Goal: Task Accomplishment & Management: Complete application form

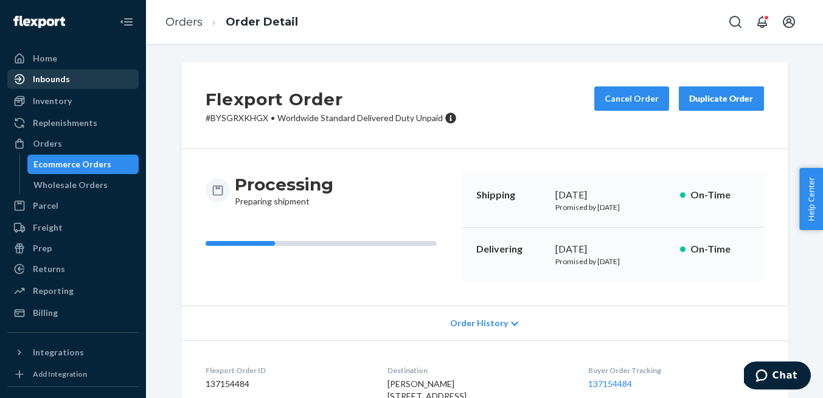
click at [65, 75] on div "Inbounds" at bounding box center [51, 79] width 37 height 12
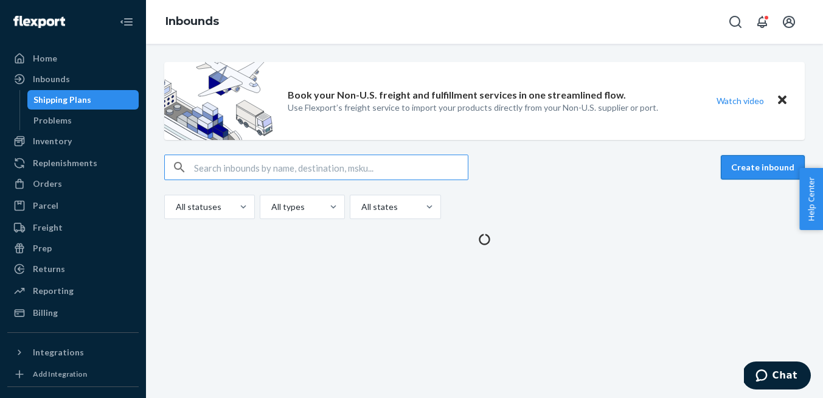
click at [737, 165] on button "Create inbound" at bounding box center [762, 167] width 84 height 24
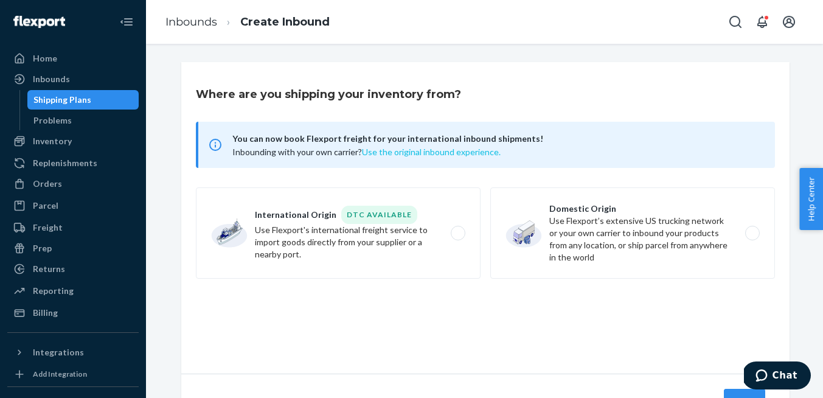
click at [478, 152] on button "Use the original inbound experience." at bounding box center [431, 152] width 139 height 12
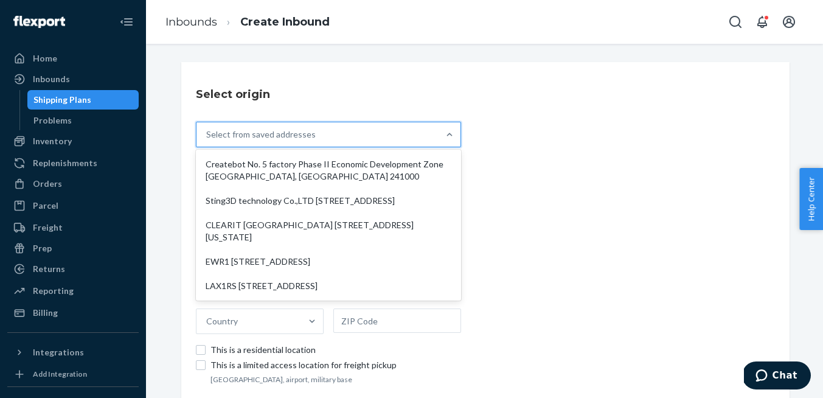
click at [427, 128] on div "Select from saved addresses" at bounding box center [317, 134] width 242 height 24
click at [207, 128] on input "option Createbot No. 5 factory Phase II Economic Development Zone [GEOGRAPHIC_D…" at bounding box center [206, 134] width 1 height 12
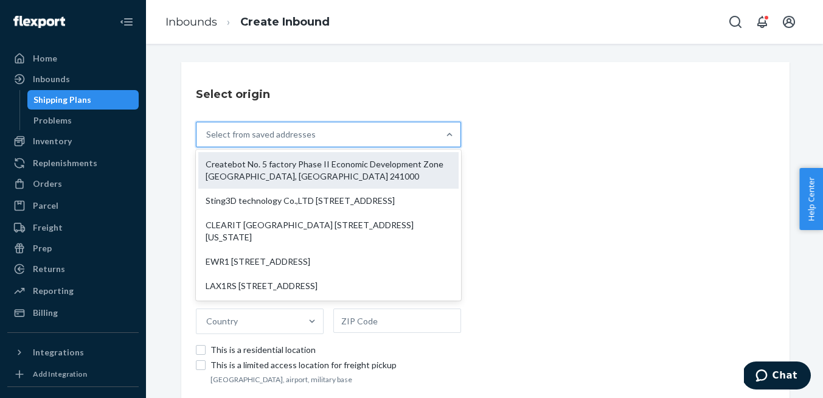
click at [415, 171] on div "Createbot No. 5 factory Phase II Economic Development Zone [GEOGRAPHIC_DATA], […" at bounding box center [328, 170] width 260 height 36
click at [207, 140] on input "option Createbot No. 5 factory Phase II Economic Development Zone [GEOGRAPHIC_D…" at bounding box center [206, 134] width 1 height 12
type input "Createbot"
type input "[GEOGRAPHIC_DATA]"
type input "Anhui"
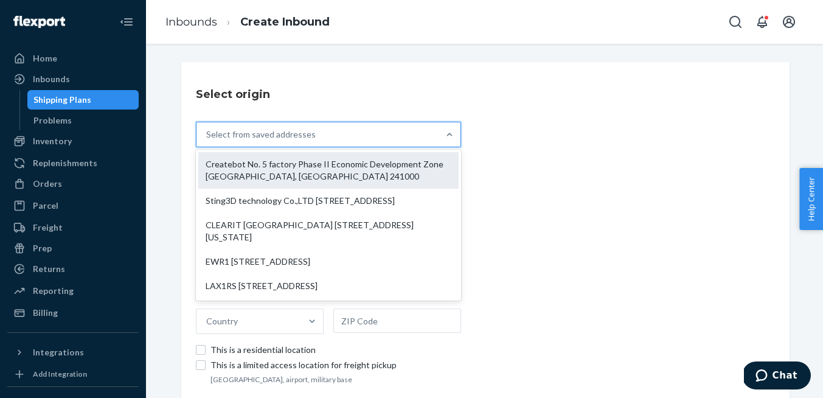
type input "241000"
type input "No. 5 factory Phase II Economic Development Zone"
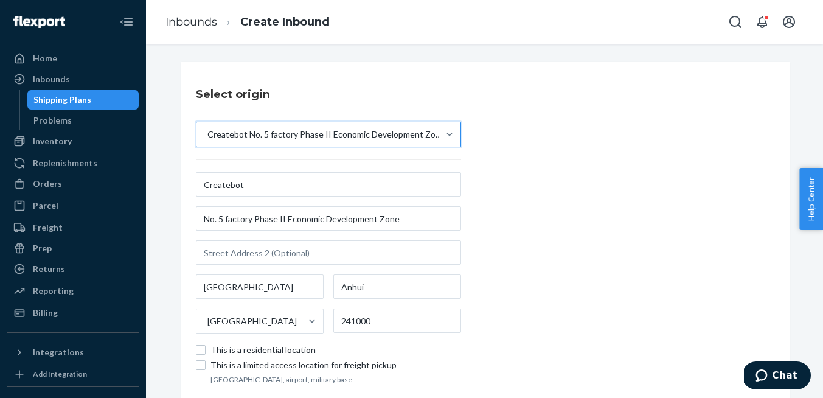
scroll to position [94, 0]
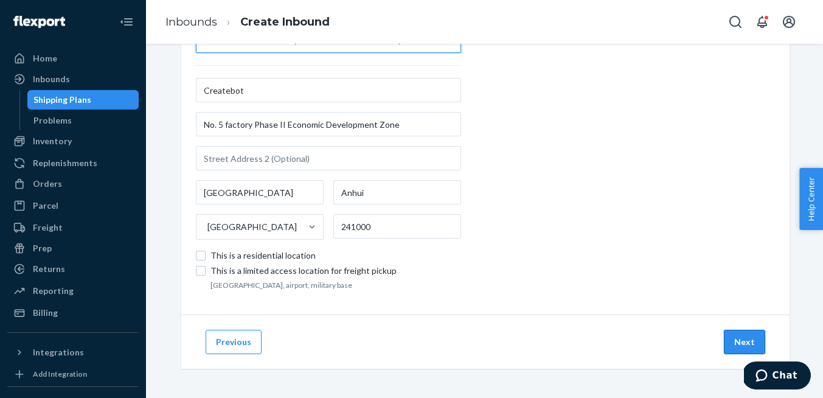
click at [739, 336] on button "Next" at bounding box center [743, 341] width 41 height 24
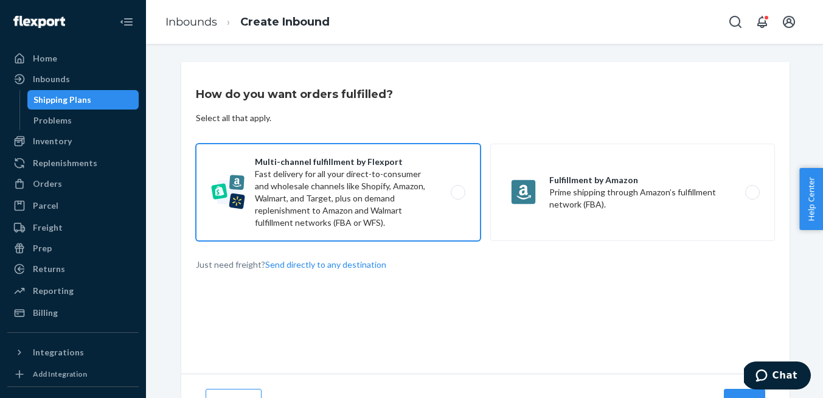
click at [463, 192] on label "Multi-channel fulfillment by Flexport Fast delivery for all your direct-to-cons…" at bounding box center [338, 191] width 285 height 97
click at [463, 192] on input "Multi-channel fulfillment by Flexport Fast delivery for all your direct-to-cons…" at bounding box center [461, 192] width 8 height 8
radio input "true"
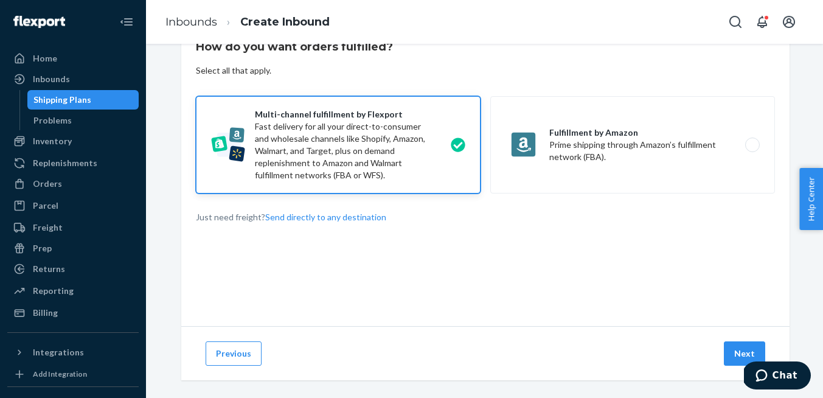
scroll to position [59, 0]
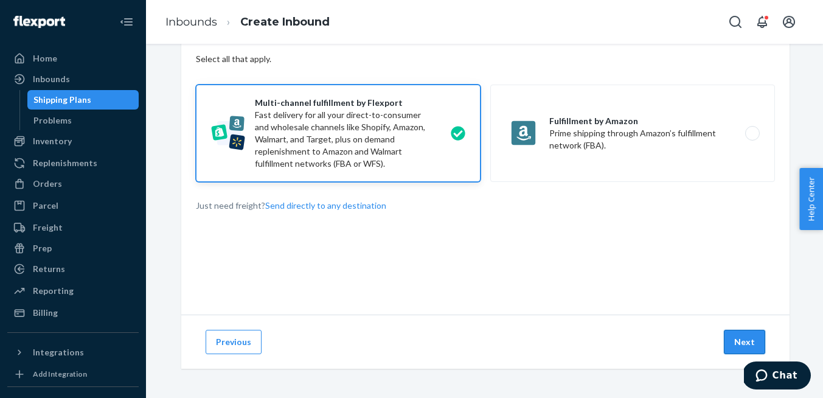
click at [741, 340] on button "Next" at bounding box center [743, 341] width 41 height 24
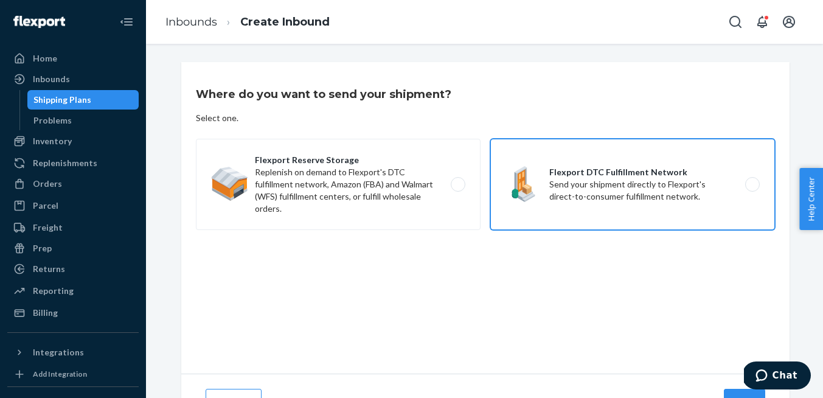
click at [602, 212] on label "Flexport DTC Fulfillment Network Send your shipment directly to Flexport's dire…" at bounding box center [632, 184] width 285 height 91
click at [751, 188] on input "Flexport DTC Fulfillment Network Send your shipment directly to Flexport's dire…" at bounding box center [755, 185] width 8 height 8
radio input "true"
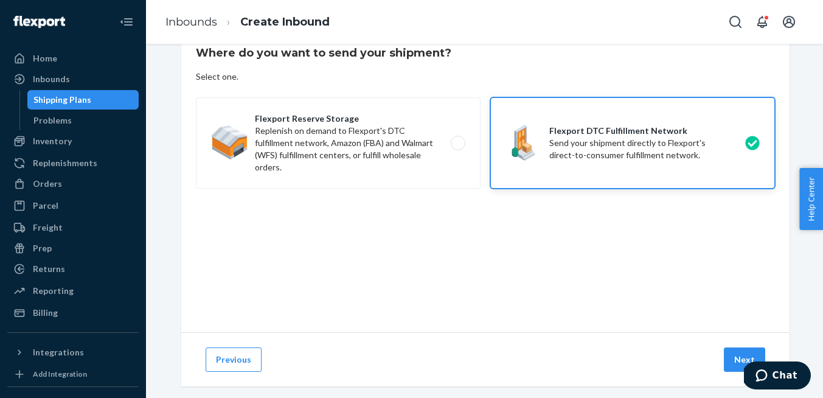
scroll to position [51, 0]
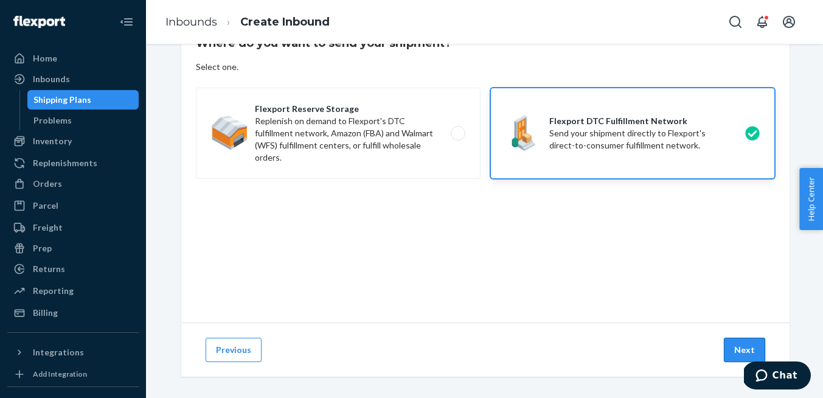
click at [734, 339] on button "Next" at bounding box center [743, 349] width 41 height 24
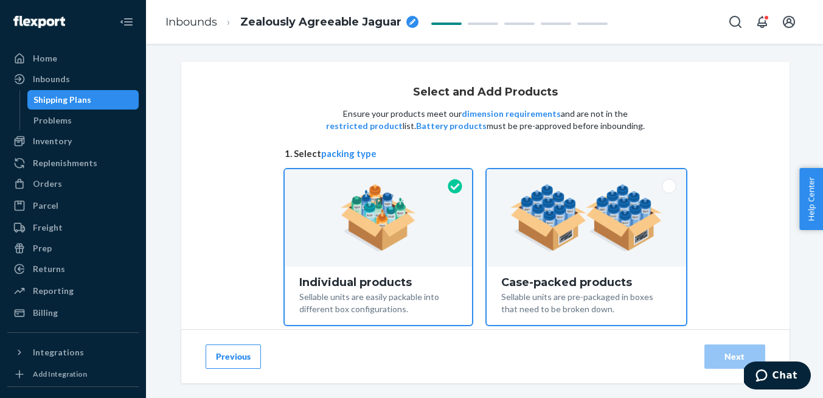
click at [668, 185] on span at bounding box center [668, 186] width 15 height 15
click at [590, 177] on input "Case-packed products Sellable units are pre-packaged in boxes that need to be b…" at bounding box center [586, 173] width 8 height 8
radio input "true"
radio input "false"
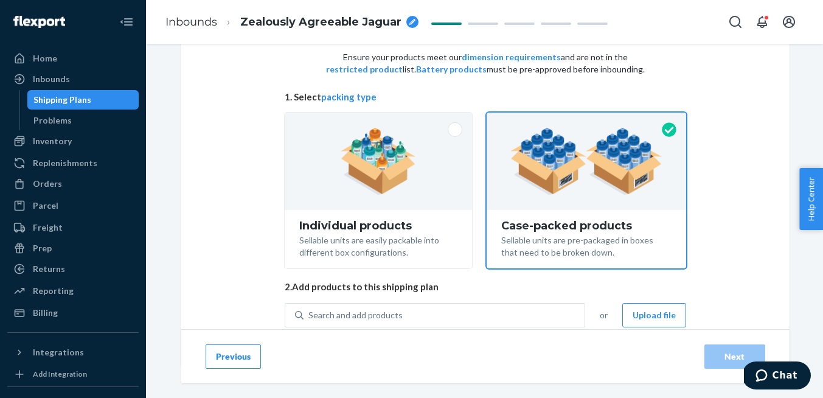
scroll to position [93, 0]
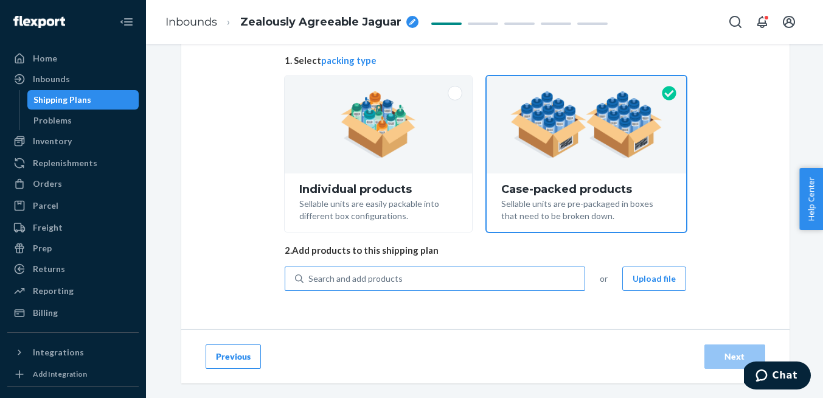
click at [459, 272] on div "Search and add products" at bounding box center [443, 278] width 281 height 22
click at [309, 272] on input "Search and add products" at bounding box center [308, 278] width 1 height 12
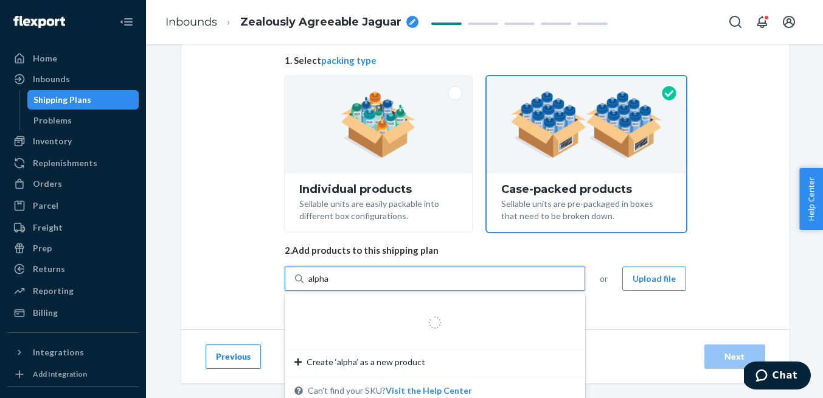
type input "alpha3"
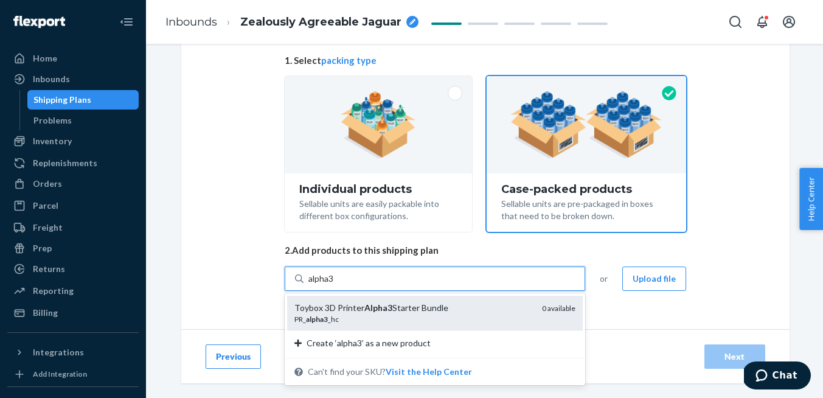
click at [488, 303] on div "Toybox 3D Printer Alpha3 Starter Bundle" at bounding box center [413, 308] width 238 height 12
click at [334, 285] on input "alpha3" at bounding box center [321, 278] width 26 height 12
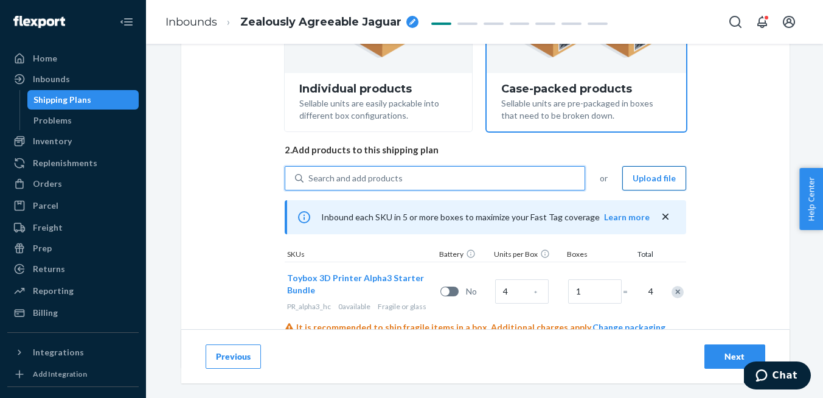
scroll to position [194, 0]
click at [602, 291] on input "1" at bounding box center [594, 290] width 53 height 24
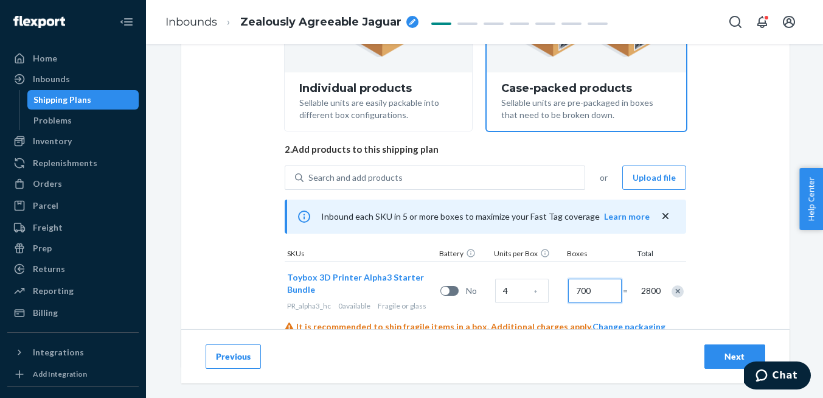
type input "700"
click at [736, 266] on div "Select and Add Products Ensure your products meet our dimension requirements an…" at bounding box center [485, 117] width 608 height 499
click at [413, 22] on icon "breadcrumbs" at bounding box center [412, 22] width 6 height 6
click at [349, 24] on input "Zealously Agreeable Jaguar" at bounding box center [301, 21] width 122 height 19
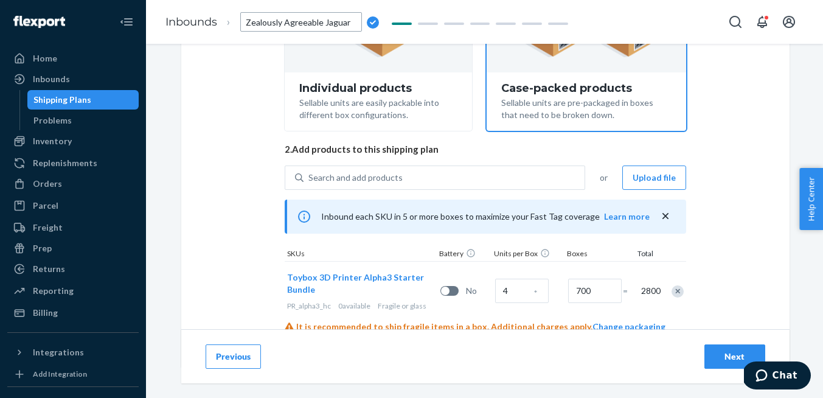
click at [349, 24] on input "Zealously Agreeable Jaguar" at bounding box center [301, 21] width 122 height 19
type input "CB_P33_25"
click at [225, 110] on div "Select and Add Products Ensure your products meet our dimension requirements an…" at bounding box center [485, 117] width 608 height 499
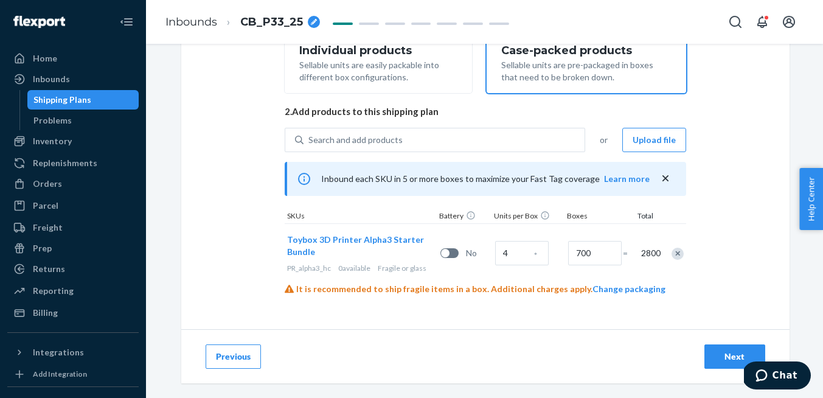
click at [722, 353] on div "Next" at bounding box center [734, 356] width 40 height 12
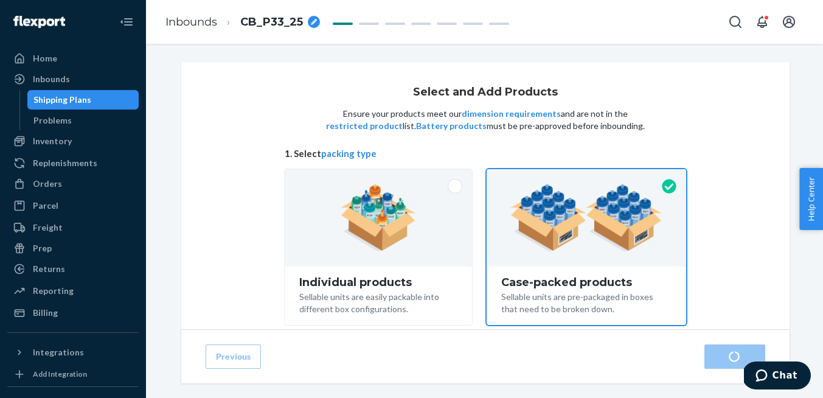
radio input "true"
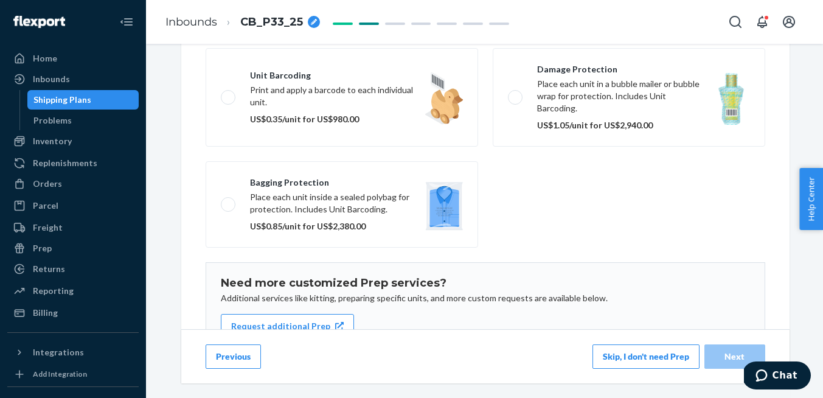
scroll to position [261, 0]
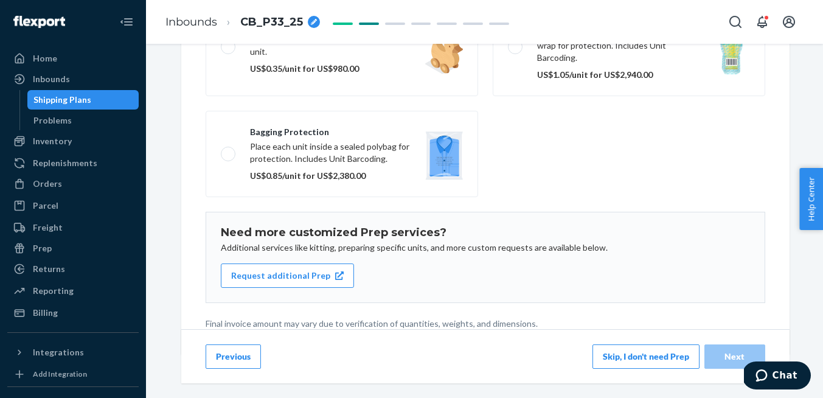
click at [615, 354] on button "Skip, I don't need Prep" at bounding box center [645, 356] width 107 height 24
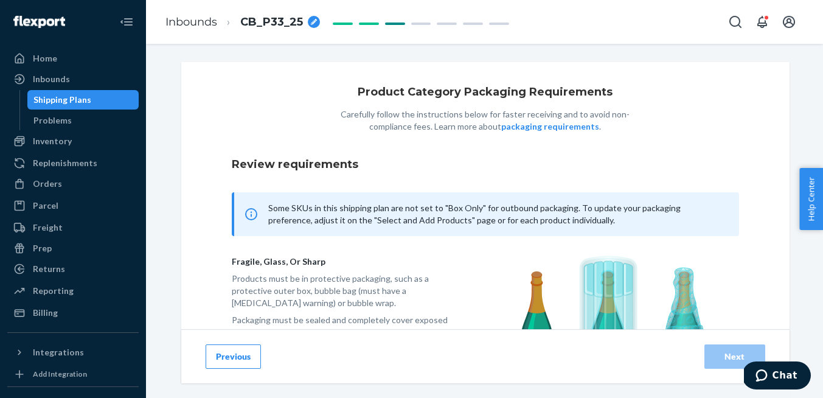
scroll to position [140, 0]
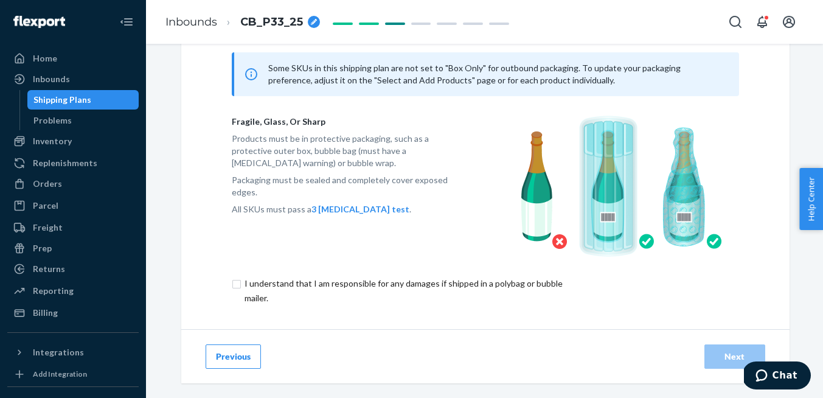
click at [233, 287] on input "checkbox" at bounding box center [410, 290] width 356 height 29
checkbox input "true"
click at [714, 350] on div "Next" at bounding box center [734, 356] width 40 height 12
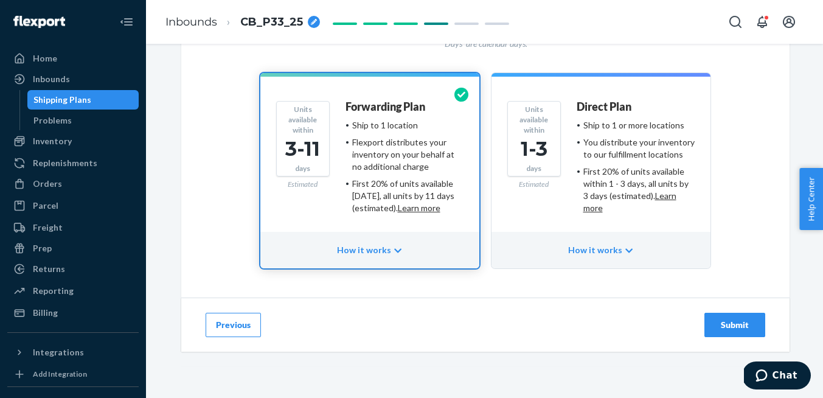
scroll to position [122, 0]
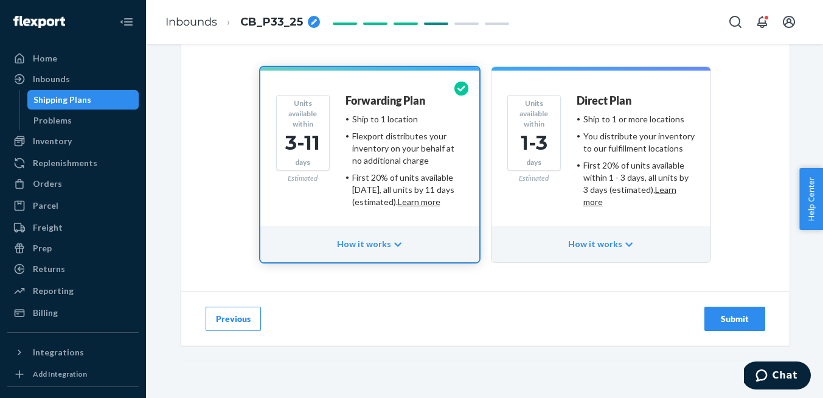
click at [725, 307] on button "Submit" at bounding box center [734, 318] width 61 height 24
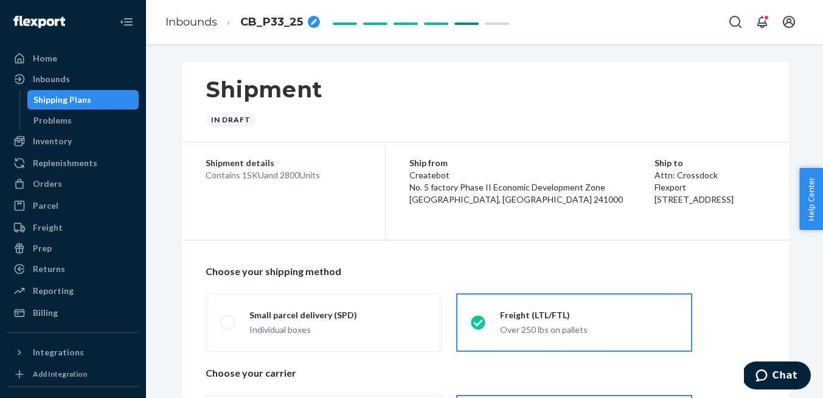
radio input "true"
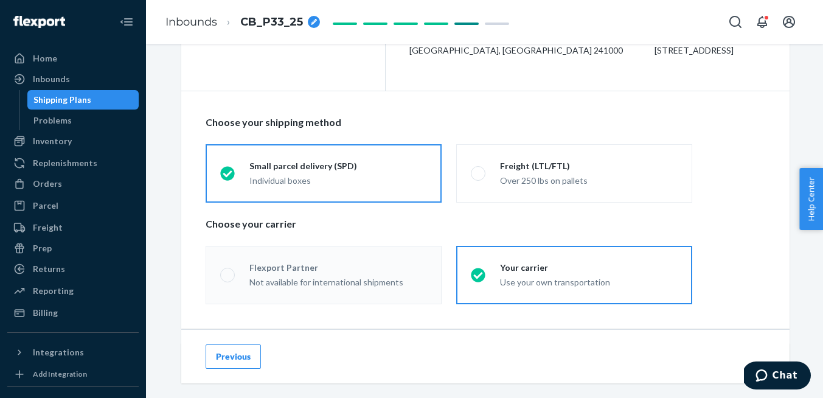
scroll to position [152, 0]
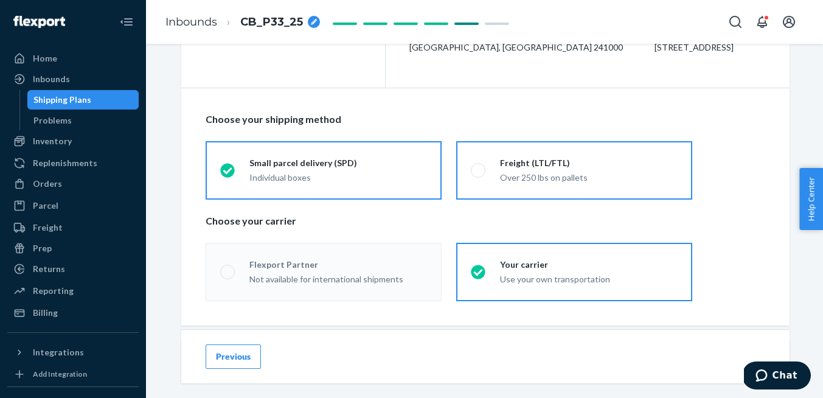
click at [477, 170] on span at bounding box center [478, 170] width 15 height 15
click at [477, 170] on input "Freight (LTL/FTL) Over 250 lbs on pallets" at bounding box center [475, 170] width 8 height 8
radio input "true"
radio input "false"
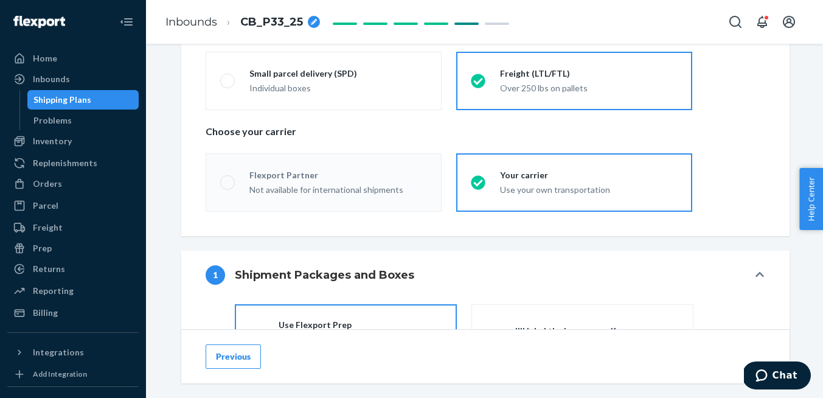
scroll to position [248, 0]
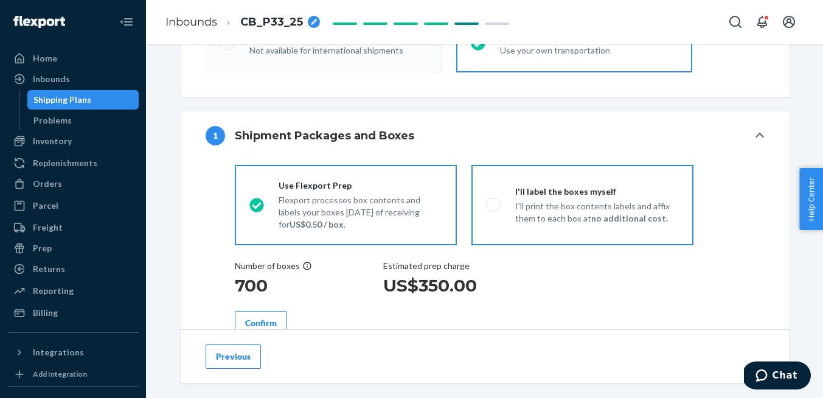
click at [524, 223] on p "I’ll print the box contents labels and affix them to each box at no additional …" at bounding box center [597, 212] width 164 height 24
click at [494, 209] on input "I'll label the boxes myself I’ll print the box contents labels and affix them t…" at bounding box center [490, 205] width 8 height 8
radio input "true"
radio input "false"
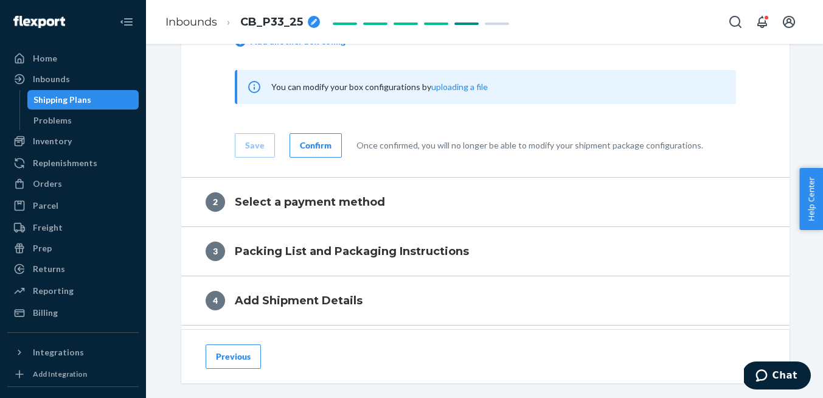
scroll to position [734, 0]
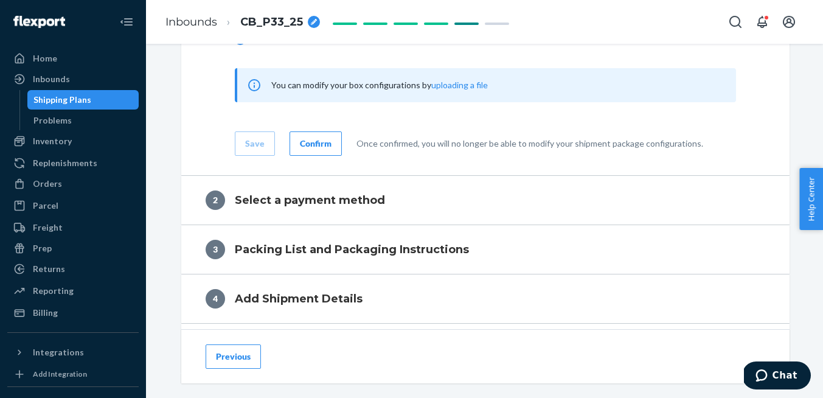
click at [330, 148] on button "Confirm" at bounding box center [315, 143] width 52 height 24
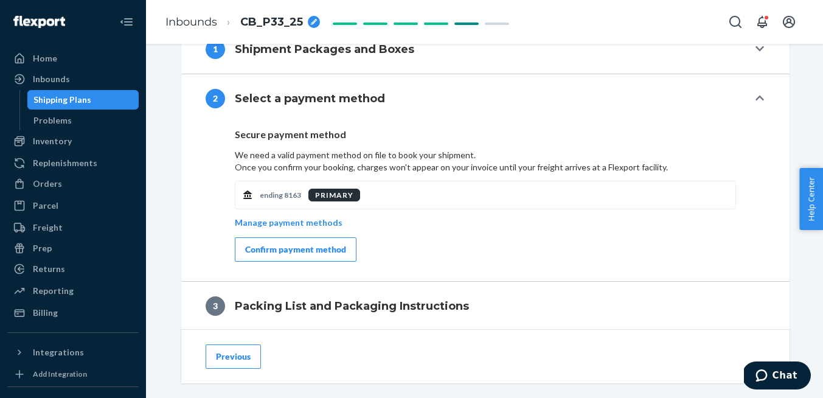
scroll to position [478, 0]
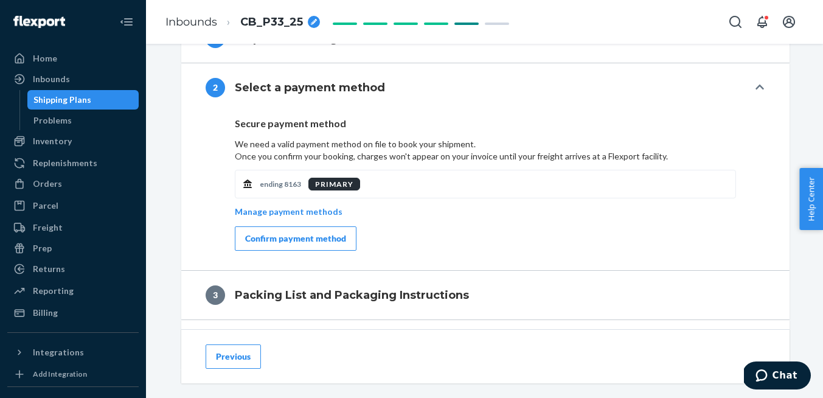
click at [334, 233] on div "Confirm payment method" at bounding box center [295, 238] width 101 height 12
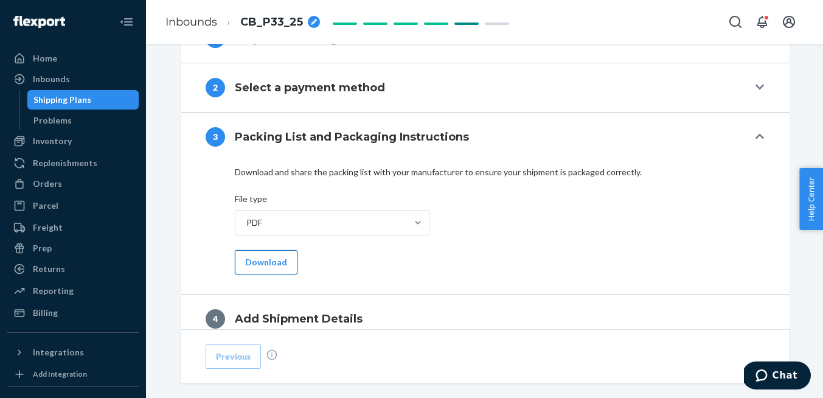
click at [257, 270] on button "Download" at bounding box center [266, 262] width 63 height 24
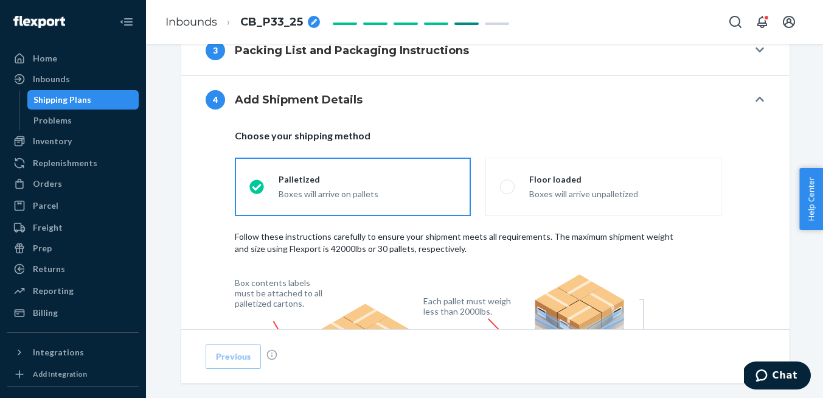
scroll to position [573, 0]
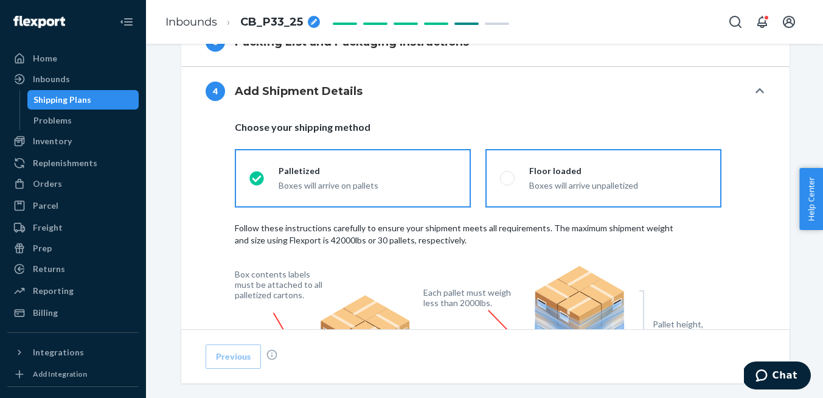
click at [506, 179] on span at bounding box center [507, 178] width 15 height 15
click at [506, 179] on input "Floor loaded Boxes will arrive unpalletized" at bounding box center [504, 178] width 8 height 8
radio input "true"
radio input "false"
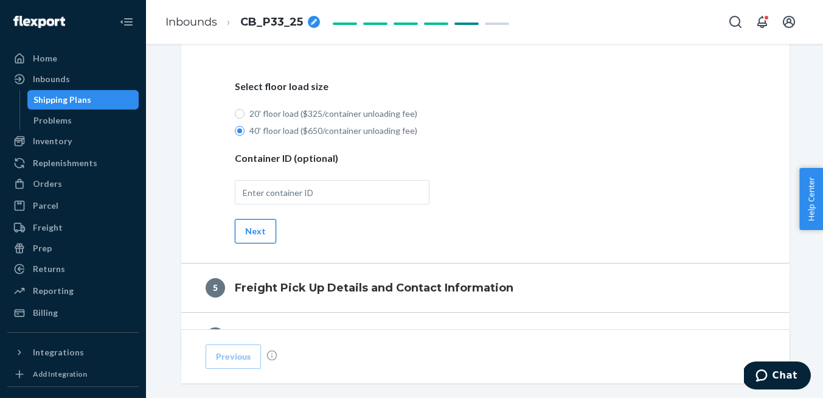
click at [243, 234] on button "Next" at bounding box center [255, 231] width 41 height 24
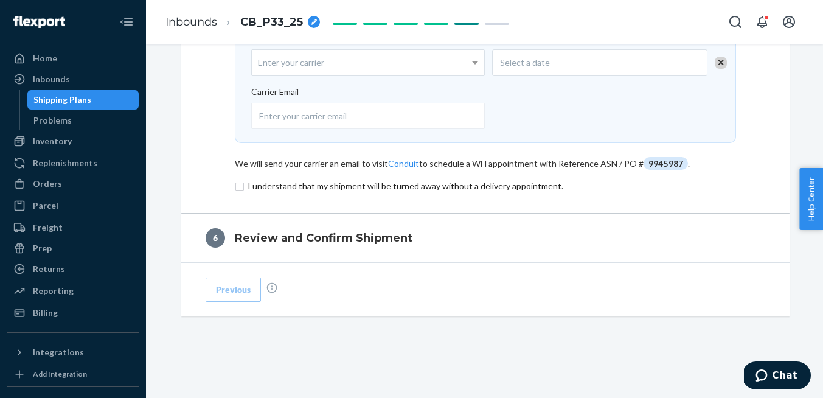
scroll to position [746, 0]
click at [508, 71] on div "Select a date" at bounding box center [599, 62] width 215 height 27
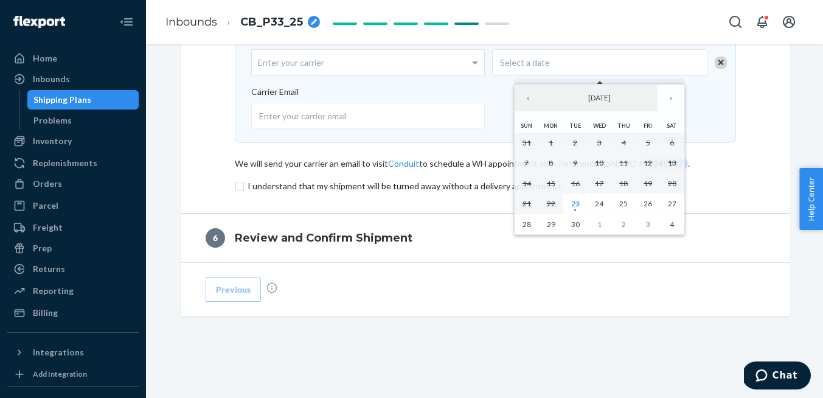
click at [413, 85] on div "Carrier Enter your carrier Ship Date Select a date" at bounding box center [485, 58] width 468 height 53
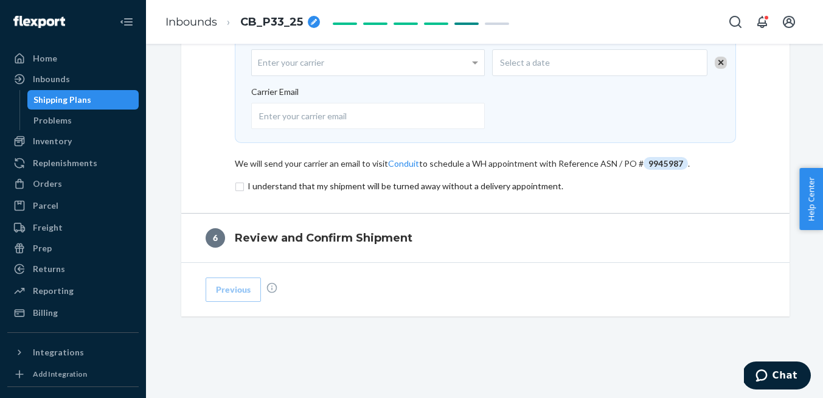
click at [533, 73] on div "Select a date" at bounding box center [599, 62] width 215 height 27
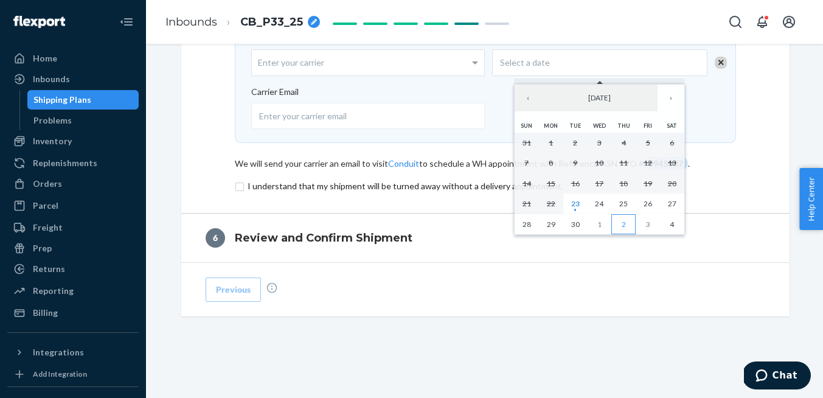
click at [620, 227] on button "2" at bounding box center [623, 224] width 24 height 21
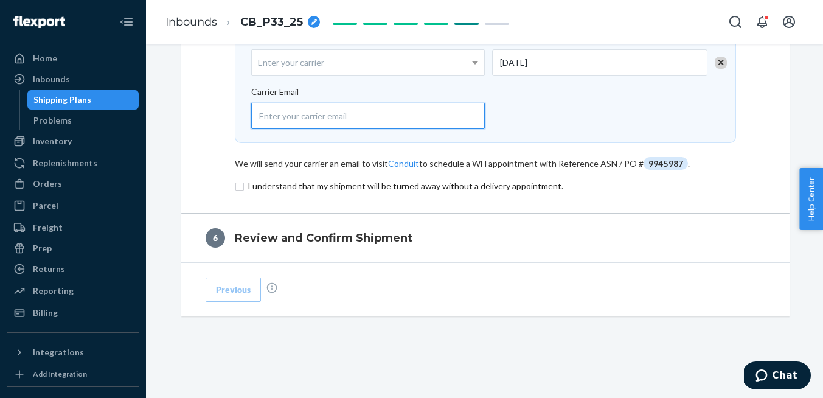
click at [312, 117] on input "email" at bounding box center [368, 116] width 234 height 26
paste input "[EMAIL_ADDRESS][DOMAIN_NAME]"
type input "[EMAIL_ADDRESS][DOMAIN_NAME]"
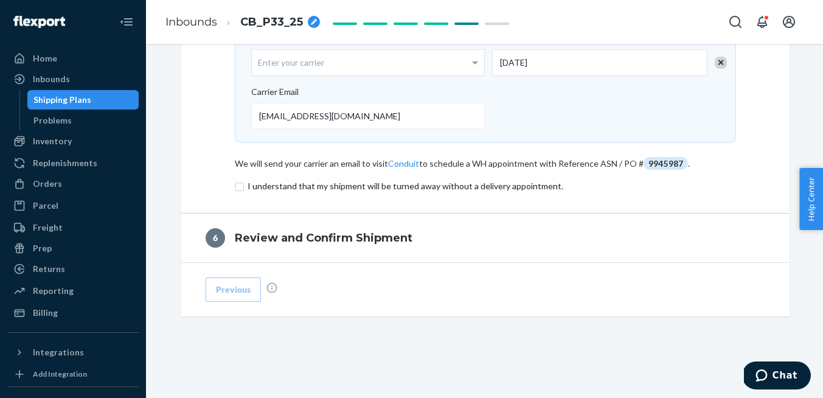
click at [236, 186] on input "checkbox" at bounding box center [485, 186] width 501 height 15
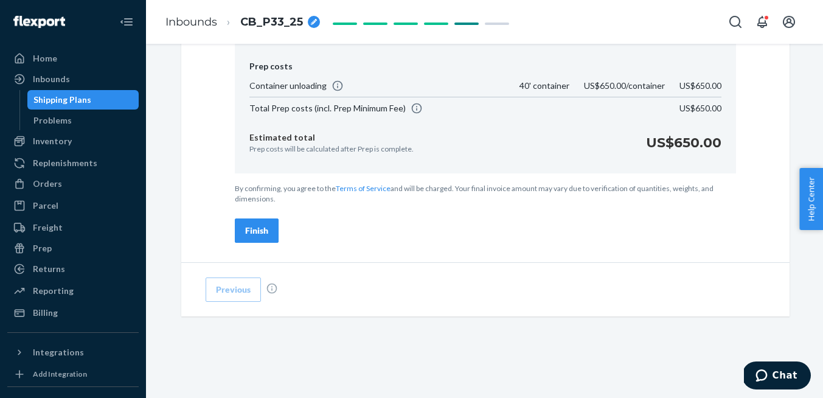
click at [269, 238] on button "Finish" at bounding box center [257, 230] width 44 height 24
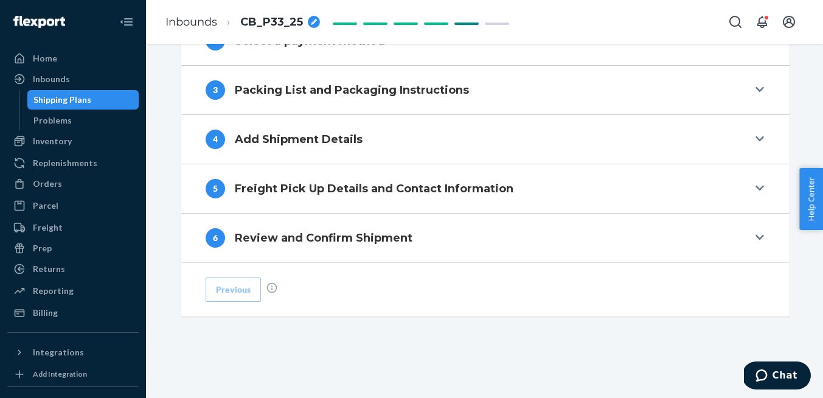
scroll to position [525, 0]
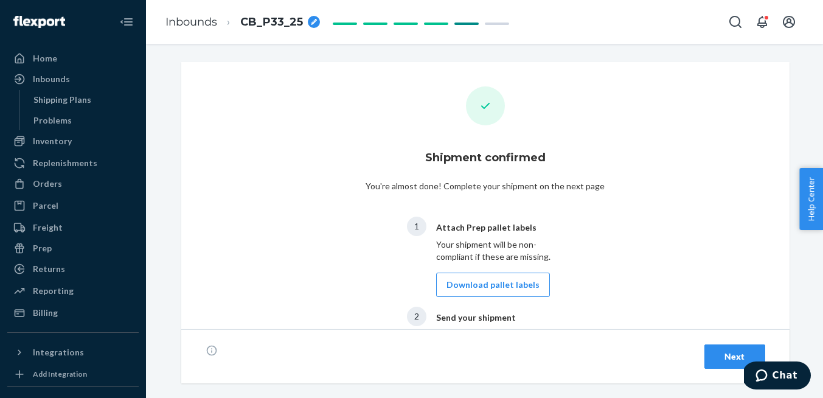
click at [720, 352] on div "Next" at bounding box center [734, 356] width 40 height 12
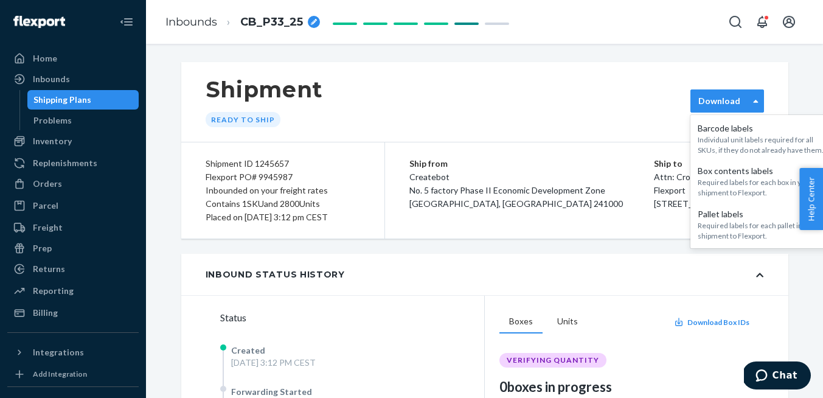
click at [728, 103] on label "Download" at bounding box center [719, 101] width 42 height 12
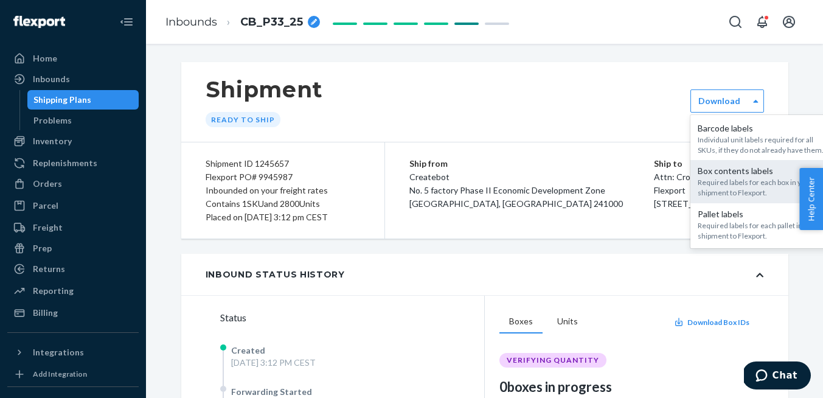
click at [734, 191] on div "Required labels for each box in your shipment to Flexport." at bounding box center [762, 187] width 131 height 21
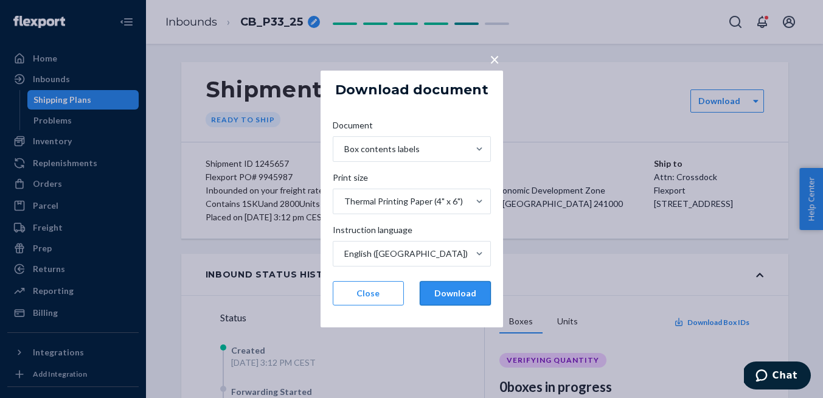
click at [449, 294] on button "Download" at bounding box center [454, 293] width 71 height 24
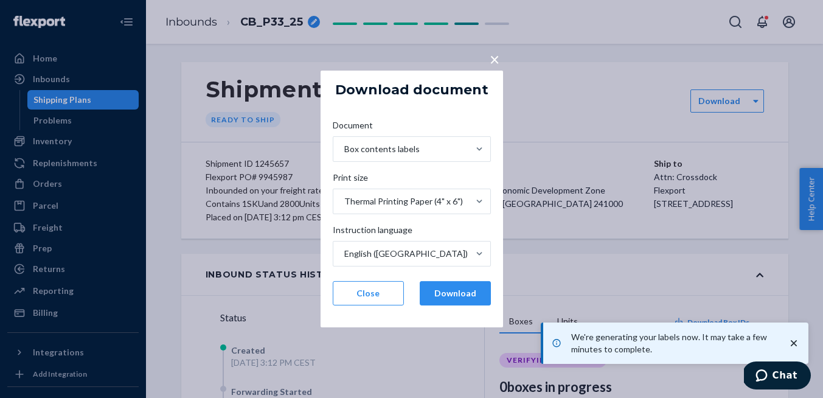
click at [493, 58] on span "×" at bounding box center [494, 59] width 10 height 21
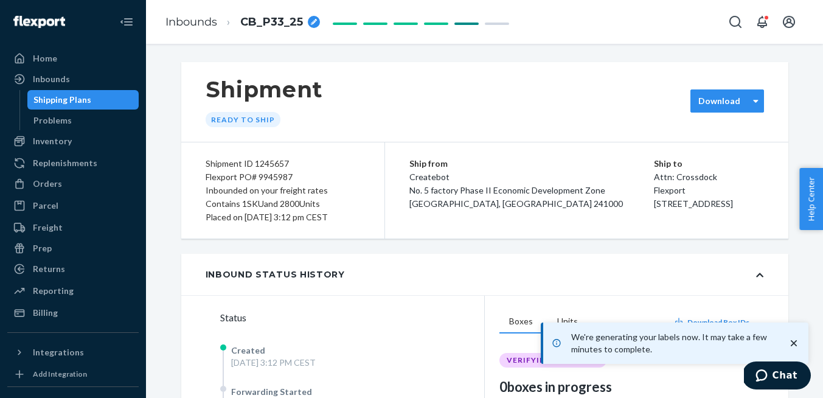
click at [725, 103] on label "Download" at bounding box center [719, 101] width 42 height 12
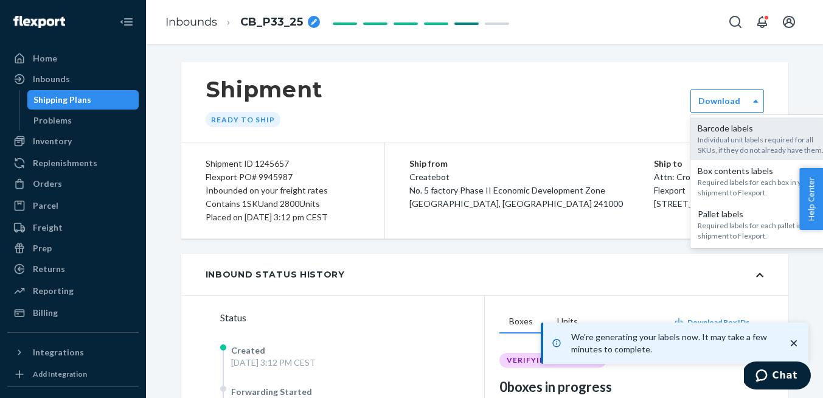
click at [728, 134] on div "Individual unit labels required for all SKUs, if they do not already have them." at bounding box center [762, 144] width 131 height 21
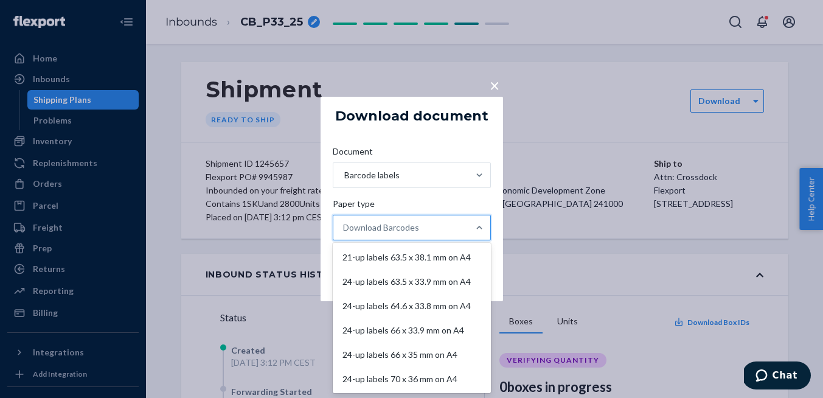
click at [461, 220] on div "Download Barcodes" at bounding box center [400, 227] width 135 height 24
click at [344, 221] on input "Paper type option 21-up labels 63.5 x 38.1 mm on A4 focused, 1 of 11. 11 result…" at bounding box center [343, 227] width 1 height 12
click at [436, 278] on div "24-up labels 63.5 x 33.9 mm on A4" at bounding box center [411, 281] width 153 height 24
click at [344, 233] on input "Paper type option 24-up labels 63.5 x 33.9 mm on A4 focused, 2 of 11. 11 result…" at bounding box center [343, 227] width 1 height 12
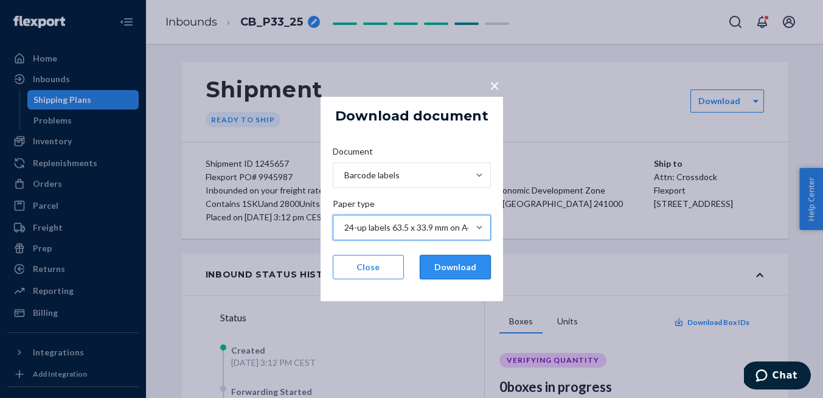
click at [460, 267] on button "Download" at bounding box center [454, 267] width 71 height 24
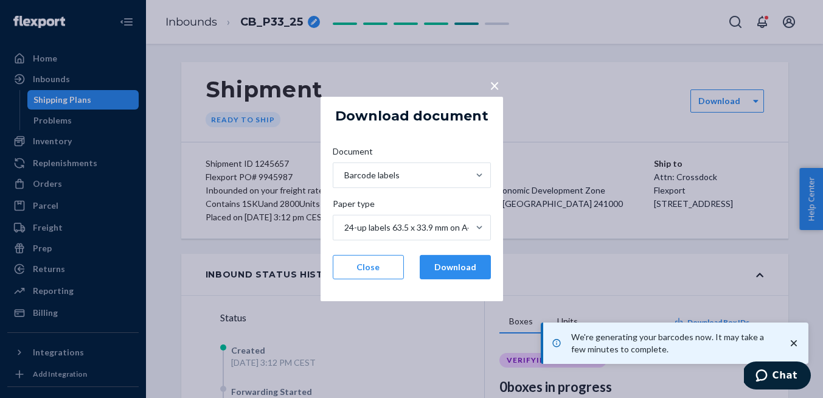
click at [491, 81] on span "×" at bounding box center [494, 85] width 10 height 21
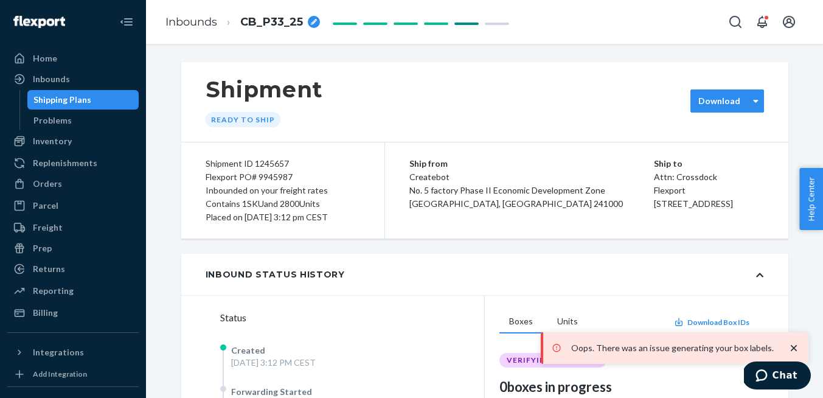
click at [740, 95] on div "Download" at bounding box center [719, 101] width 57 height 12
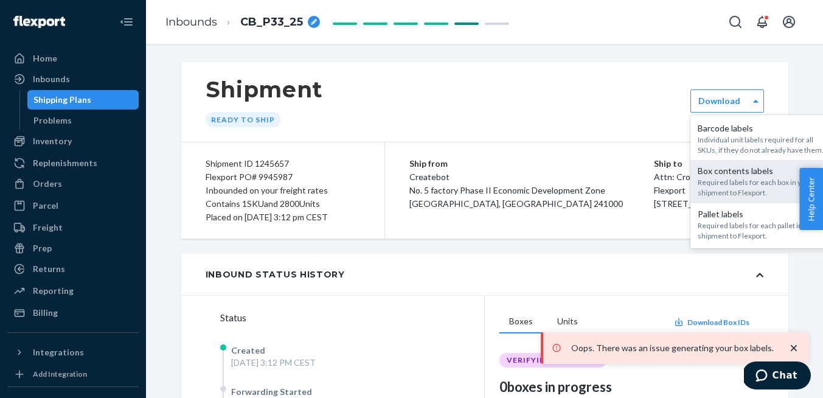
click at [738, 170] on div "Box contents labels" at bounding box center [762, 171] width 131 height 12
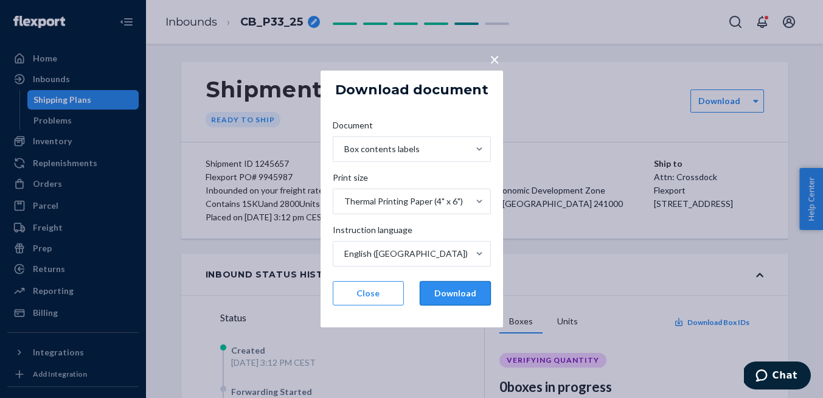
click at [457, 292] on button "Download" at bounding box center [454, 293] width 71 height 24
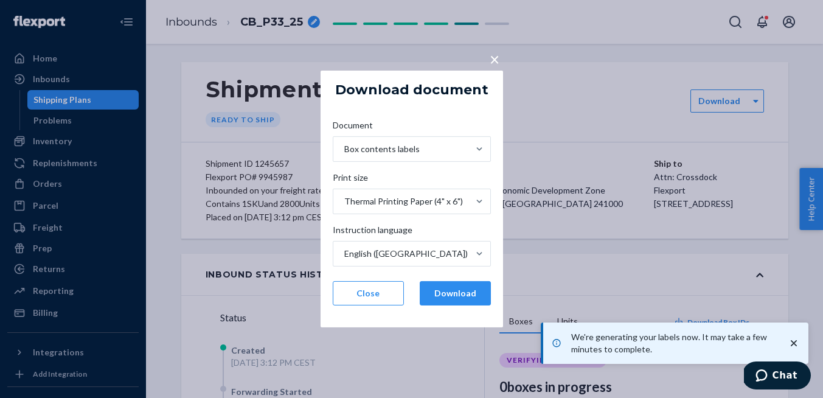
click at [498, 66] on span "×" at bounding box center [494, 59] width 10 height 21
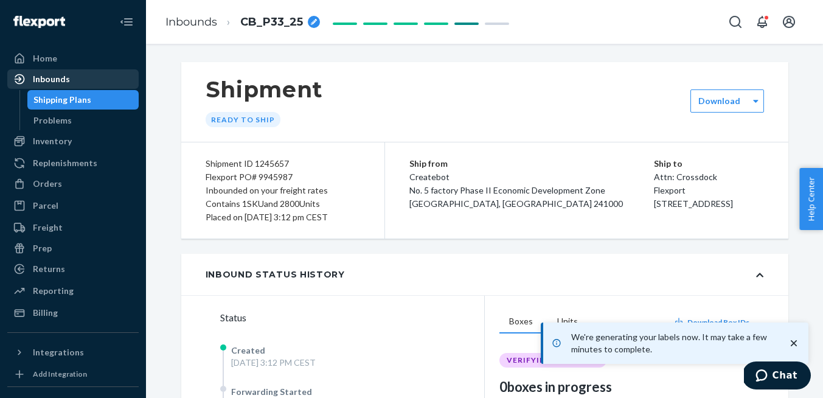
click at [85, 79] on div "Inbounds" at bounding box center [73, 79] width 129 height 17
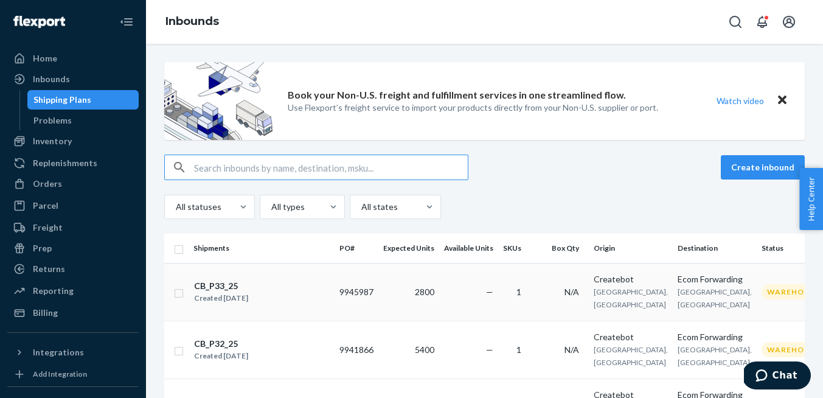
click at [311, 303] on div "CB_P33_25 Created [DATE]" at bounding box center [261, 292] width 136 height 26
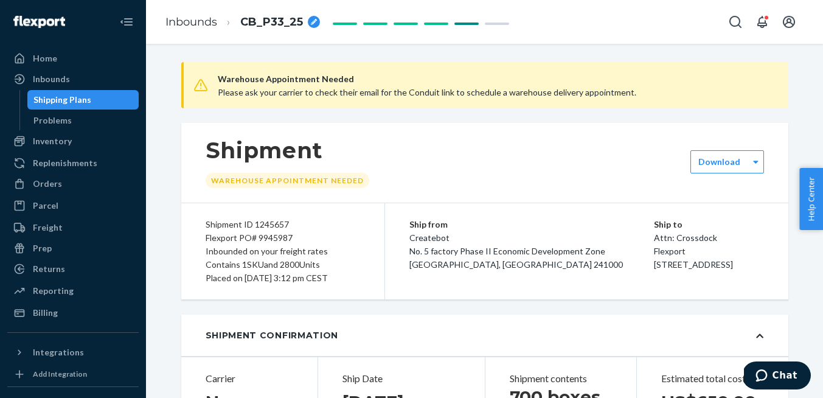
click at [723, 156] on label "Download" at bounding box center [719, 162] width 42 height 12
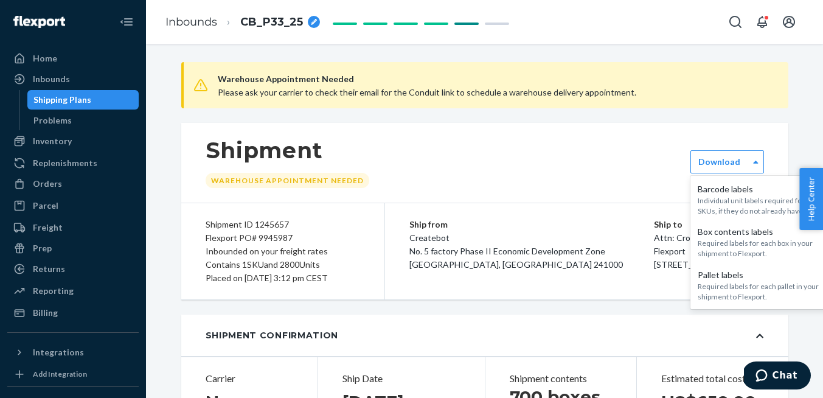
click at [653, 134] on div "Shipment Warehouse Appointment Needed" at bounding box center [484, 163] width 607 height 80
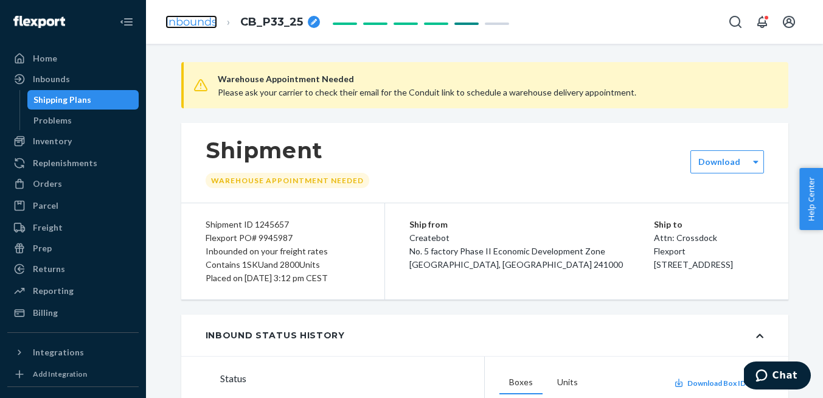
click at [211, 24] on link "Inbounds" at bounding box center [191, 21] width 52 height 13
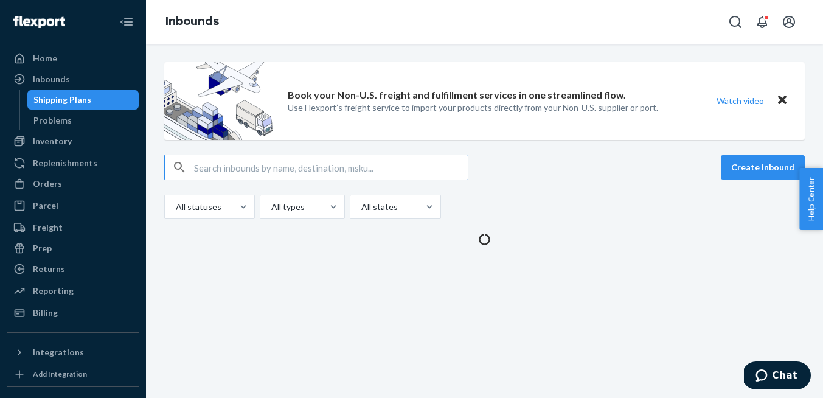
click at [181, 296] on div "Book your Non-U.S. freight and fulfillment services in one streamlined flow. Us…" at bounding box center [484, 221] width 677 height 354
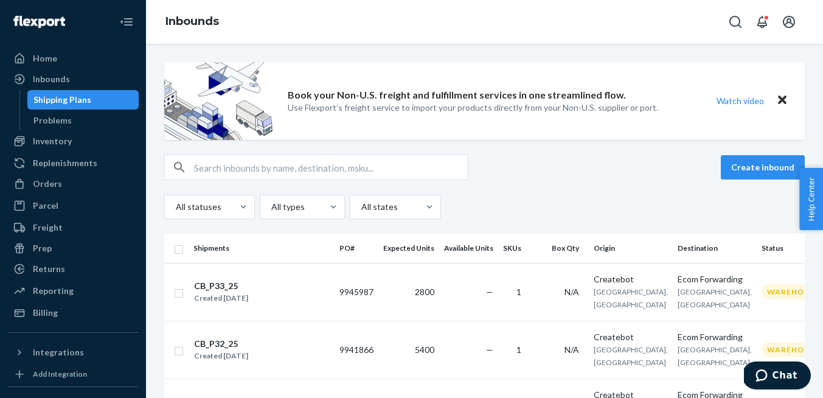
click at [181, 296] on input "checkbox" at bounding box center [179, 291] width 10 height 13
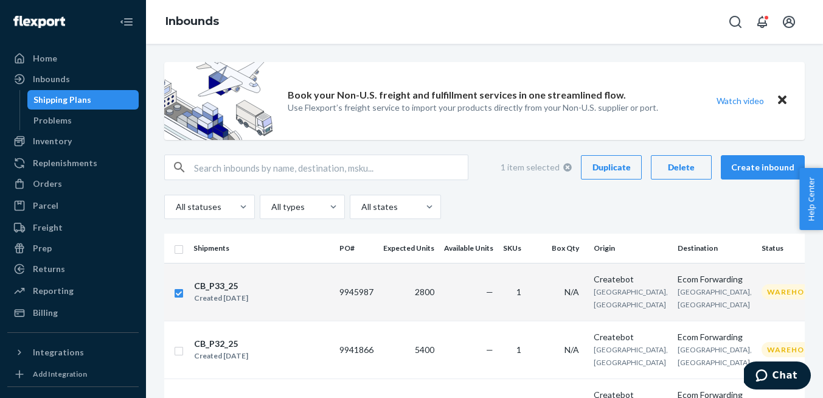
click at [626, 175] on button "Duplicate" at bounding box center [611, 167] width 61 height 24
checkbox input "false"
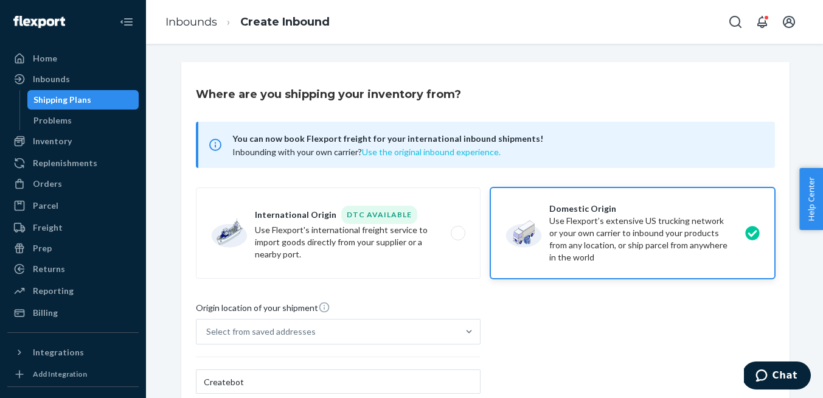
click at [450, 154] on button "Use the original inbound experience." at bounding box center [431, 152] width 139 height 12
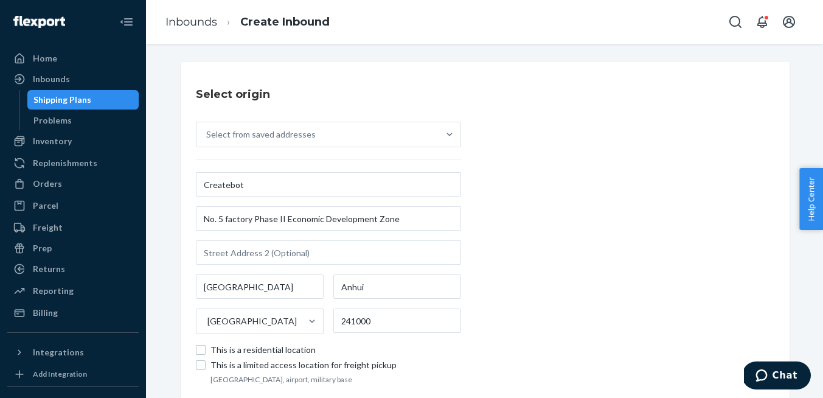
scroll to position [94, 0]
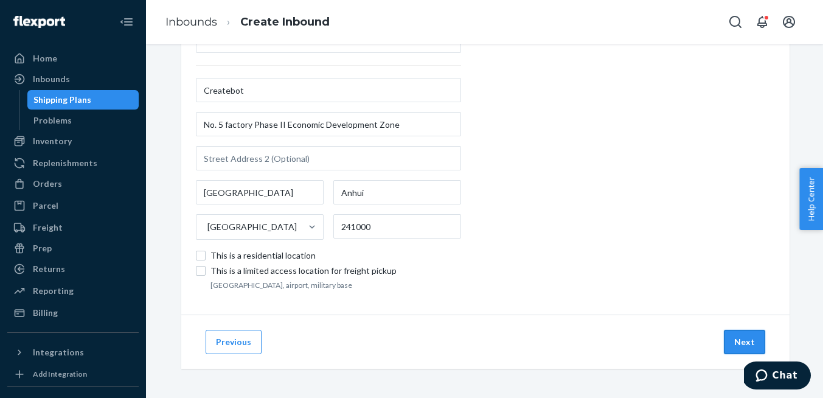
click at [733, 335] on button "Next" at bounding box center [743, 341] width 41 height 24
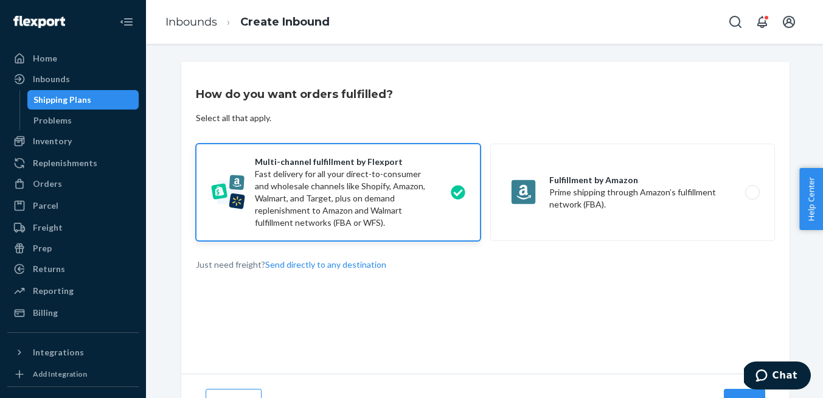
scroll to position [59, 0]
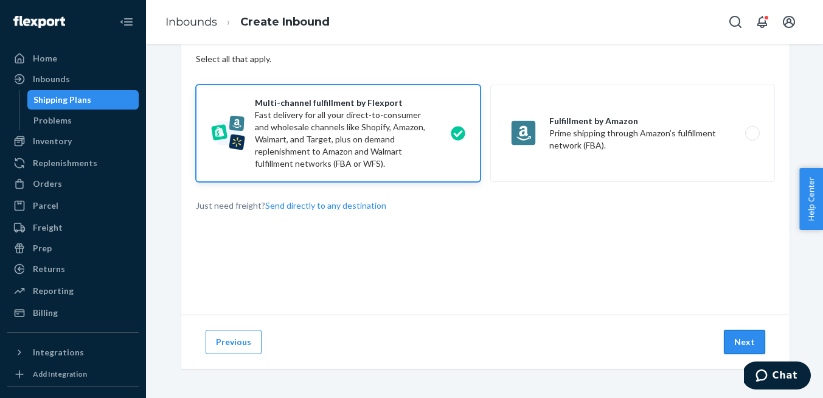
click at [740, 336] on button "Next" at bounding box center [743, 341] width 41 height 24
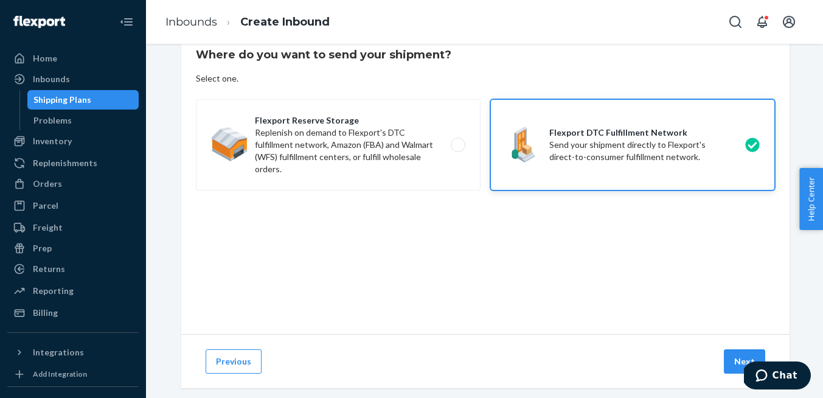
scroll to position [59, 0]
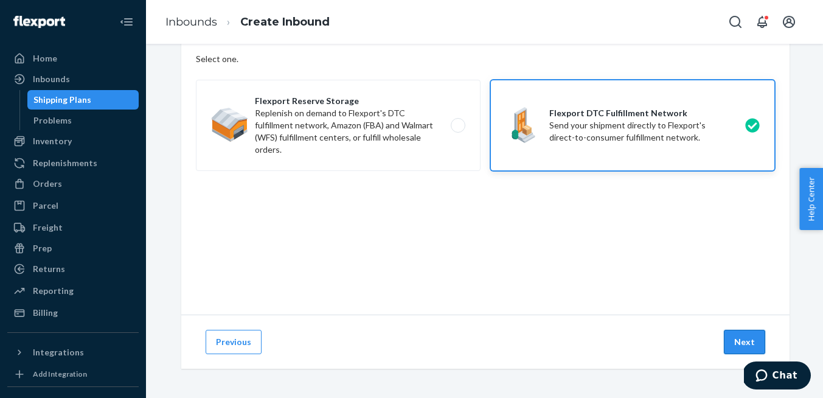
click at [744, 334] on button "Next" at bounding box center [743, 341] width 41 height 24
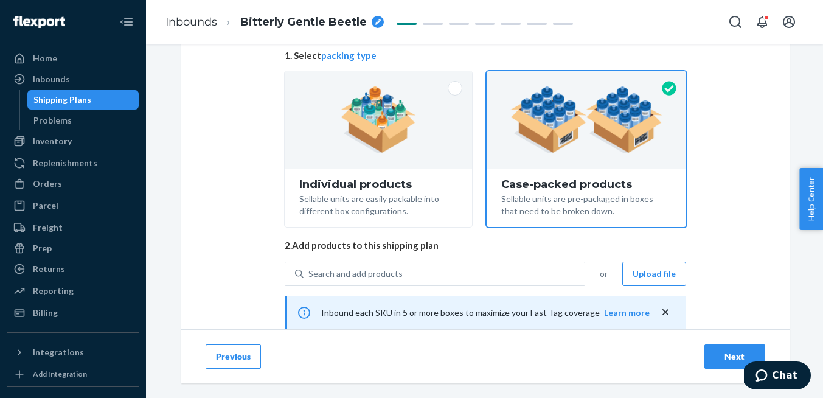
scroll to position [232, 0]
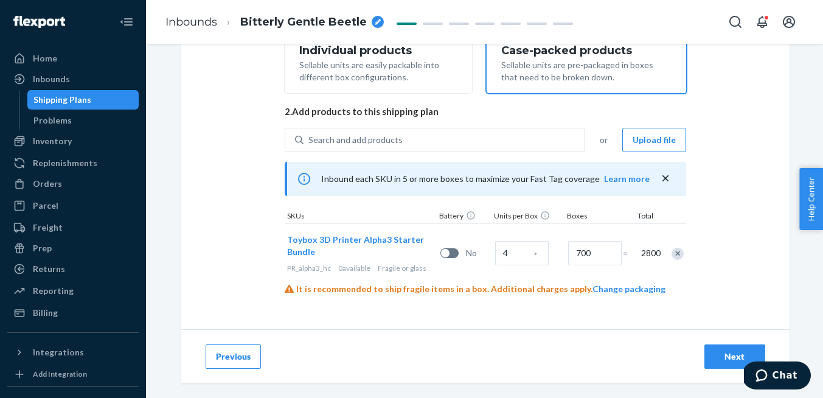
click at [723, 356] on div "Next" at bounding box center [734, 356] width 40 height 12
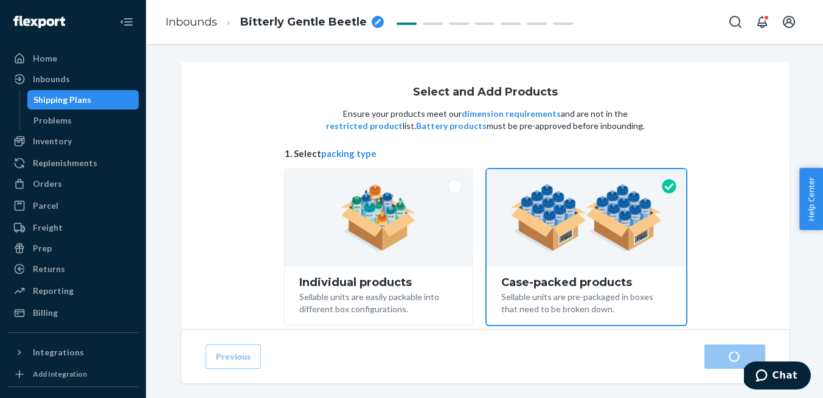
radio input "true"
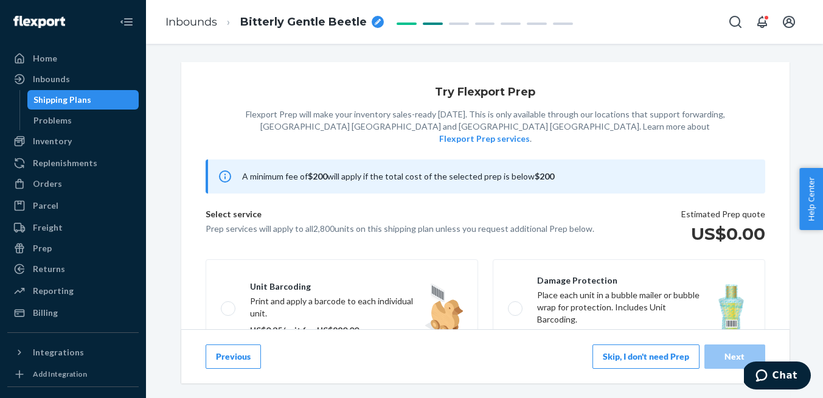
click at [377, 22] on icon "breadcrumbs" at bounding box center [377, 22] width 6 height 6
click at [336, 21] on input "Bitterly Gentle Beetle" at bounding box center [301, 21] width 122 height 19
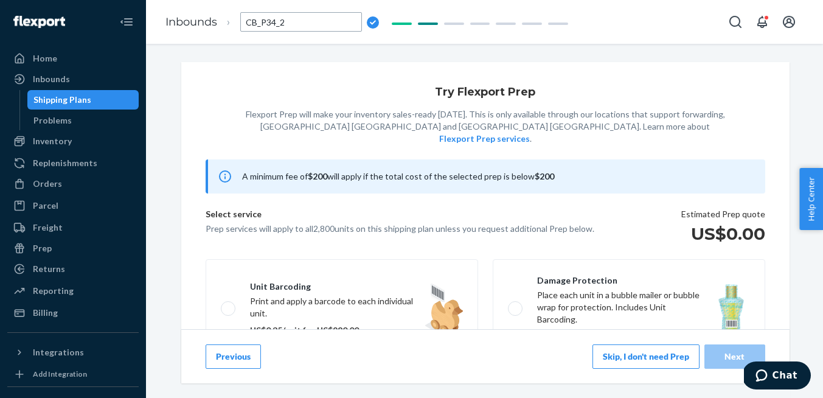
type input "CB_P34_25"
click at [276, 64] on div "Try Flexport Prep Flexport Prep will make your inventory sales-ready [DATE]. Th…" at bounding box center [485, 338] width 608 height 553
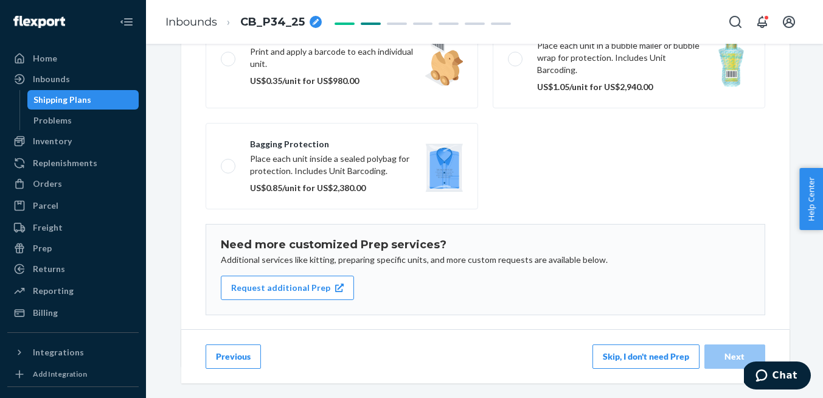
scroll to position [261, 0]
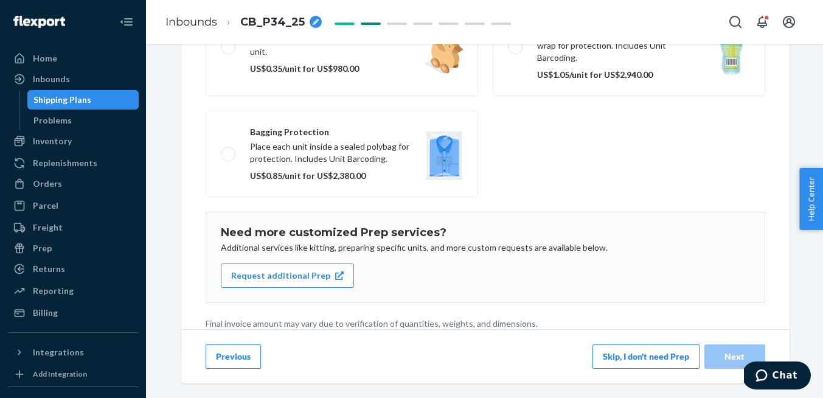
click at [614, 361] on button "Skip, I don't need Prep" at bounding box center [645, 356] width 107 height 24
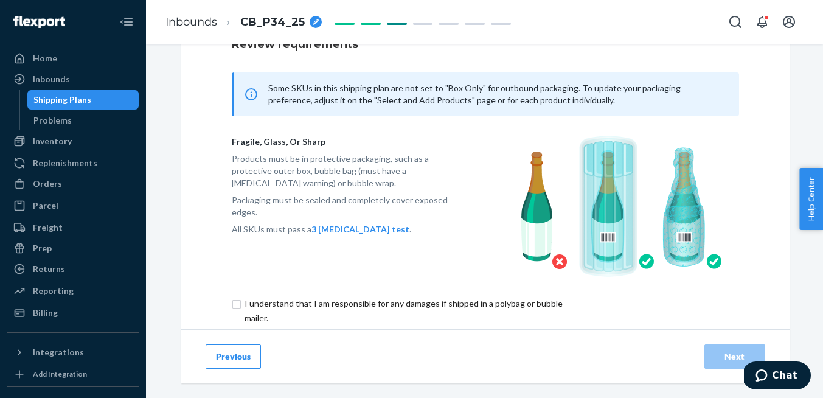
scroll to position [140, 0]
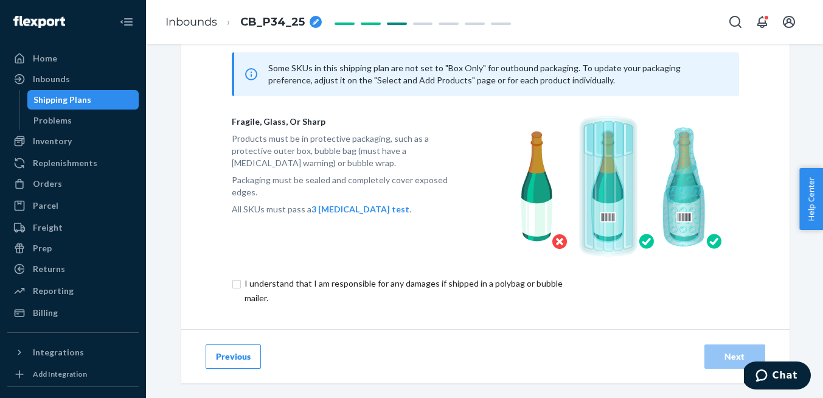
click at [233, 284] on input "checkbox" at bounding box center [410, 290] width 356 height 29
checkbox input "true"
click at [725, 362] on div "Next" at bounding box center [734, 356] width 40 height 12
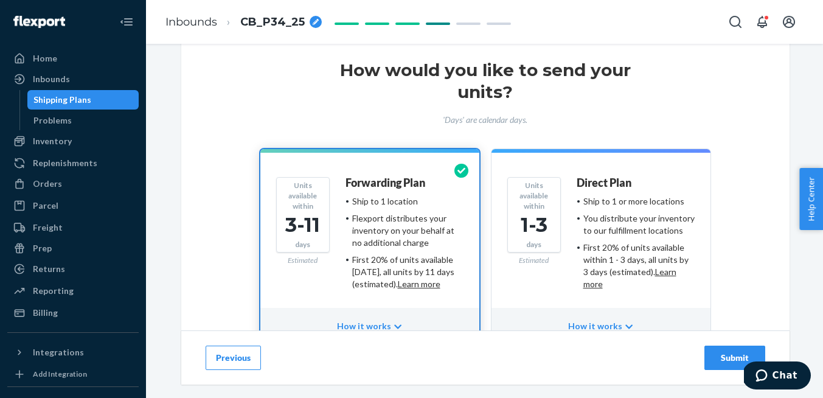
scroll to position [122, 0]
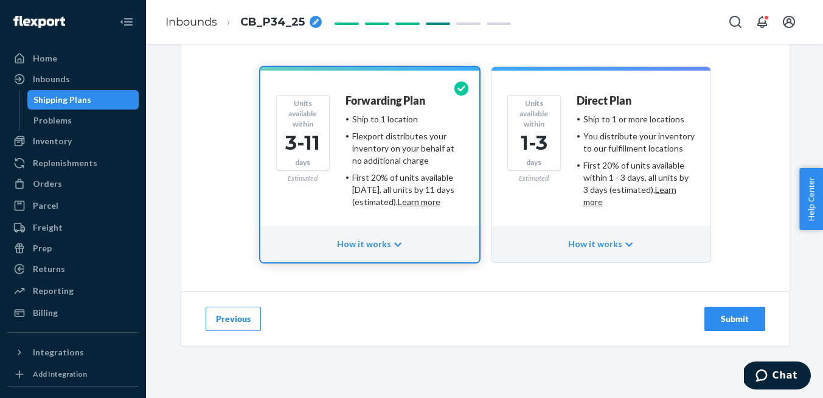
click at [737, 324] on div "Submit" at bounding box center [734, 318] width 40 height 12
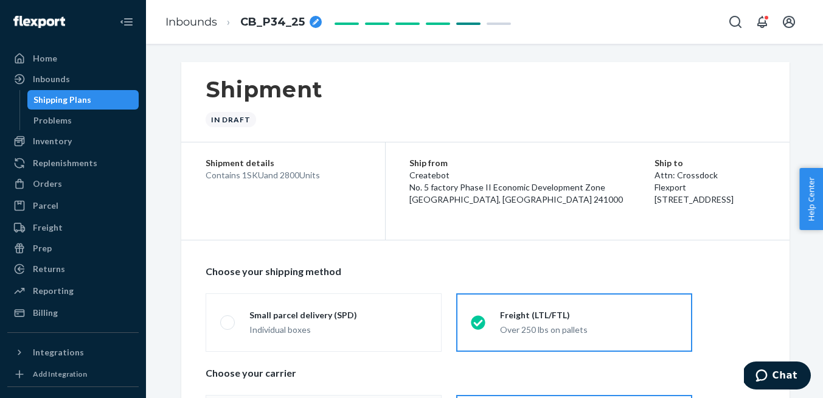
radio input "true"
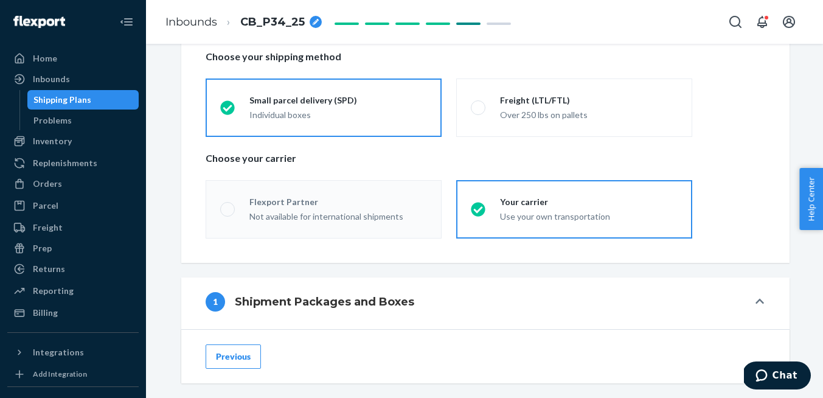
scroll to position [237, 0]
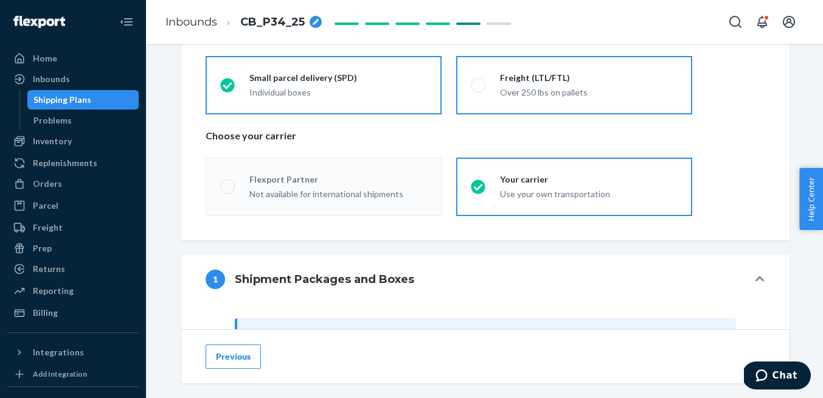
click at [471, 89] on label "Freight (LTL/FTL) Over 250 lbs on pallets" at bounding box center [574, 85] width 236 height 58
click at [471, 89] on input "Freight (LTL/FTL) Over 250 lbs on pallets" at bounding box center [475, 85] width 8 height 8
radio input "true"
radio input "false"
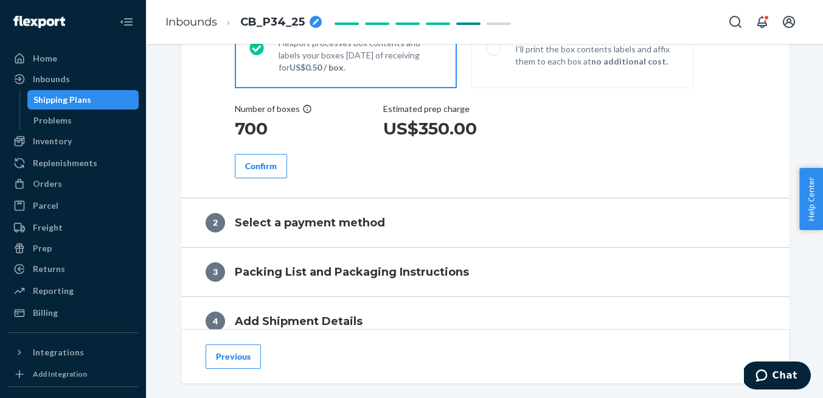
scroll to position [442, 0]
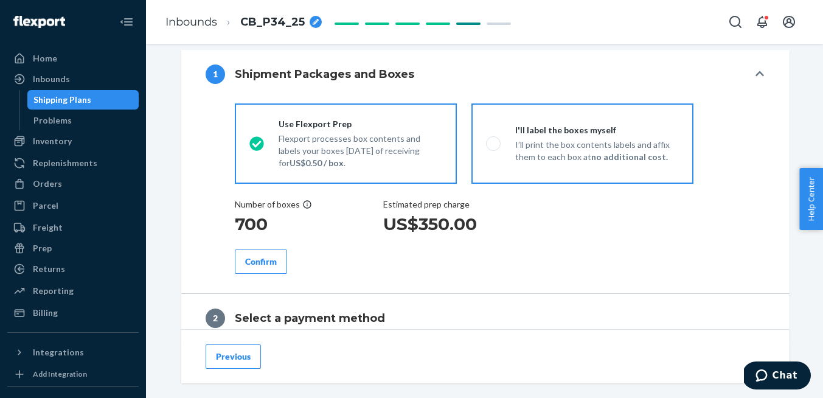
click at [517, 139] on p "I’ll print the box contents labels and affix them to each box at no additional …" at bounding box center [597, 151] width 164 height 24
click at [494, 139] on input "I'll label the boxes myself I’ll print the box contents labels and affix them t…" at bounding box center [490, 143] width 8 height 8
radio input "true"
radio input "false"
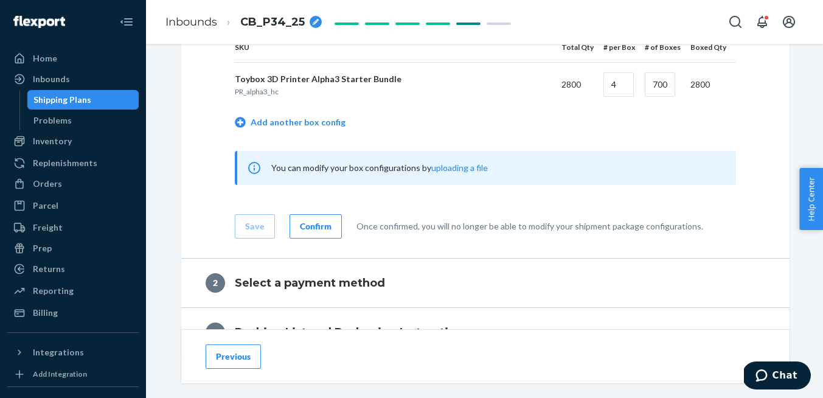
scroll to position [660, 0]
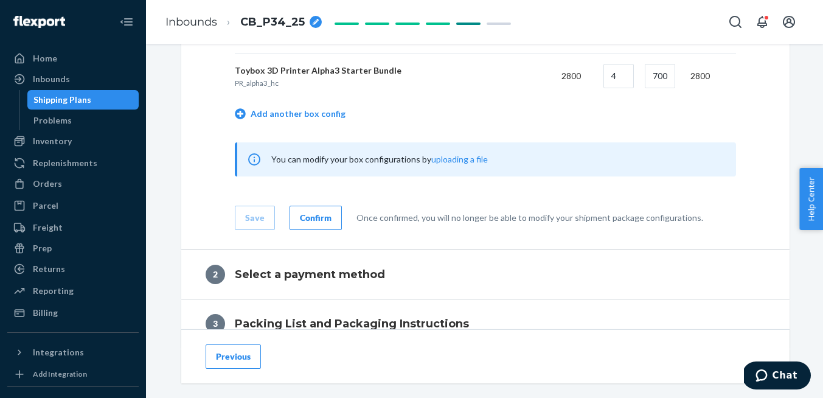
click at [326, 217] on div "Confirm" at bounding box center [316, 218] width 32 height 12
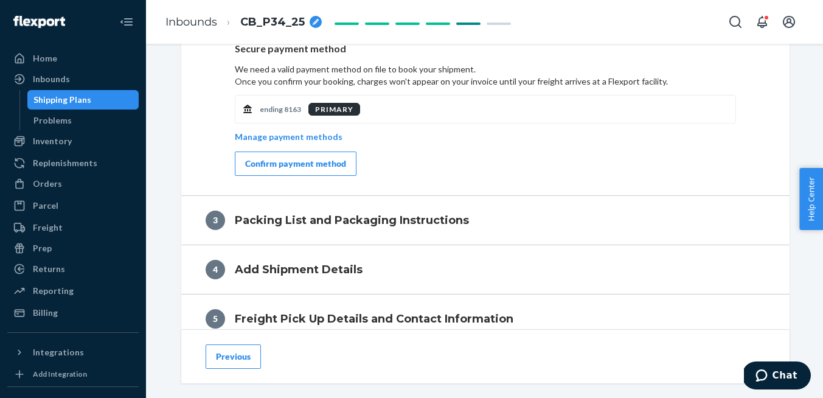
scroll to position [537, 0]
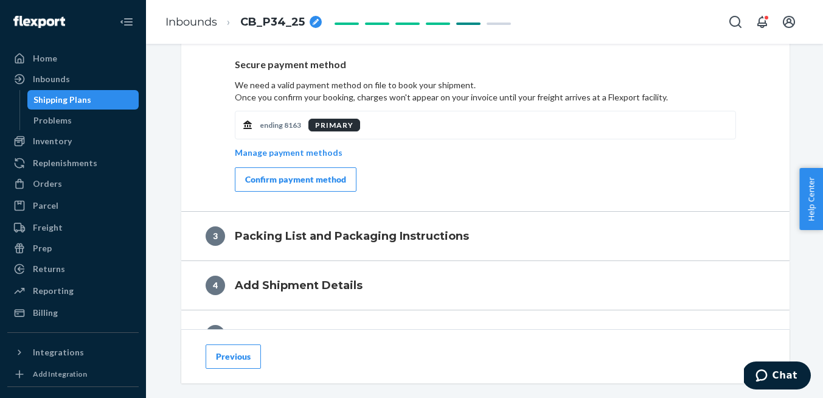
click at [293, 172] on button "Confirm payment method" at bounding box center [296, 179] width 122 height 24
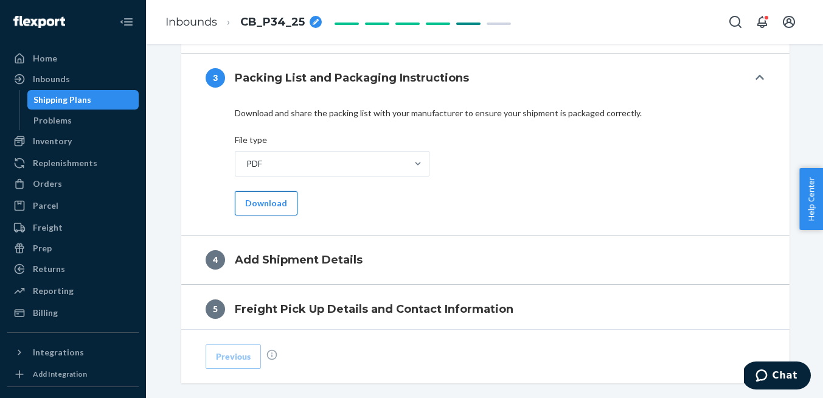
click at [264, 207] on button "Download" at bounding box center [266, 203] width 63 height 24
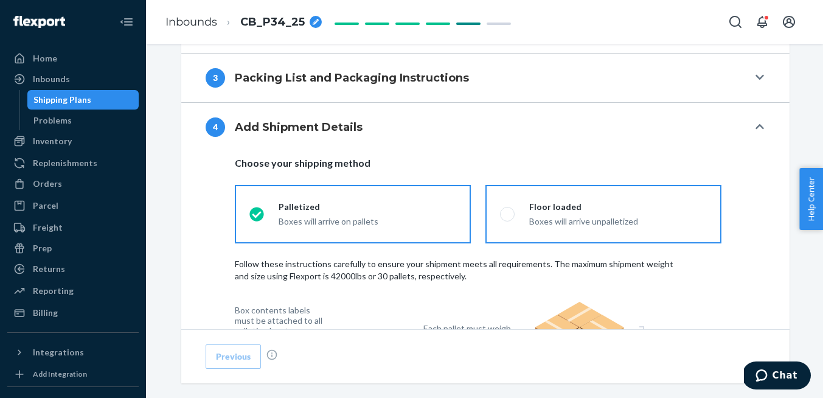
click at [508, 212] on span at bounding box center [507, 214] width 15 height 15
click at [508, 212] on input "Floor loaded Boxes will arrive unpalletized" at bounding box center [504, 214] width 8 height 8
radio input "true"
radio input "false"
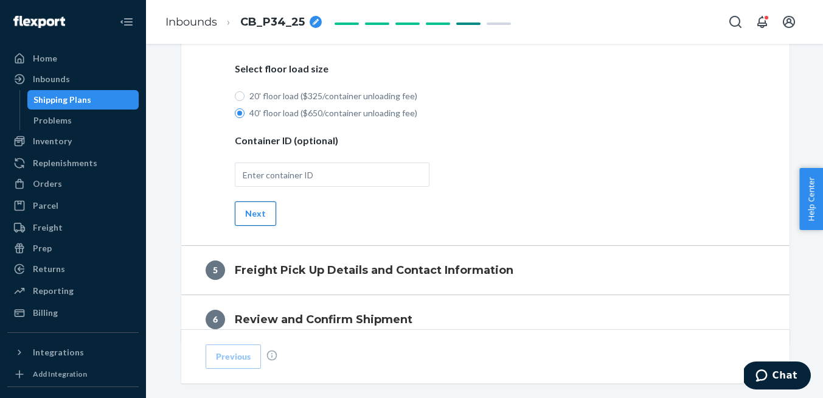
click at [263, 212] on button "Next" at bounding box center [255, 213] width 41 height 24
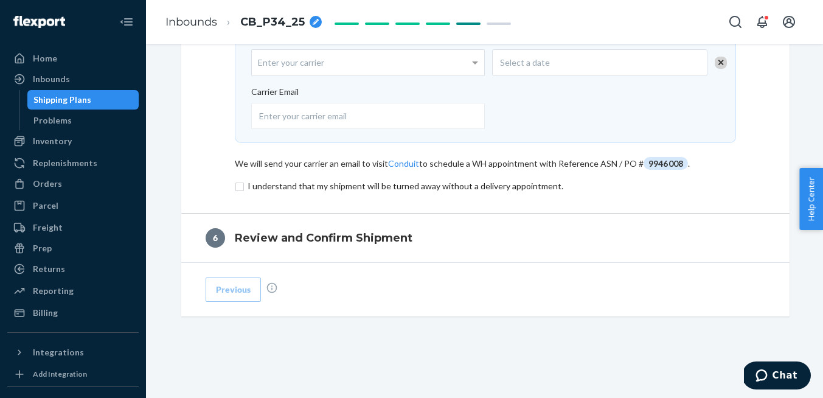
scroll to position [703, 0]
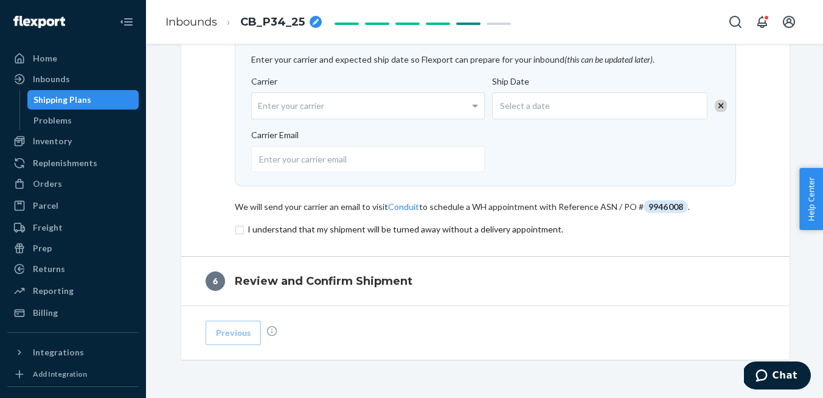
click at [522, 104] on span "Select a date" at bounding box center [525, 106] width 50 height 12
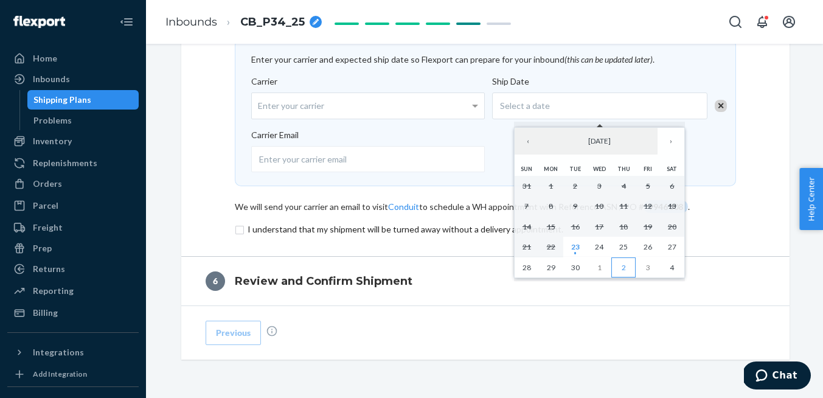
click at [618, 264] on button "2" at bounding box center [623, 267] width 24 height 21
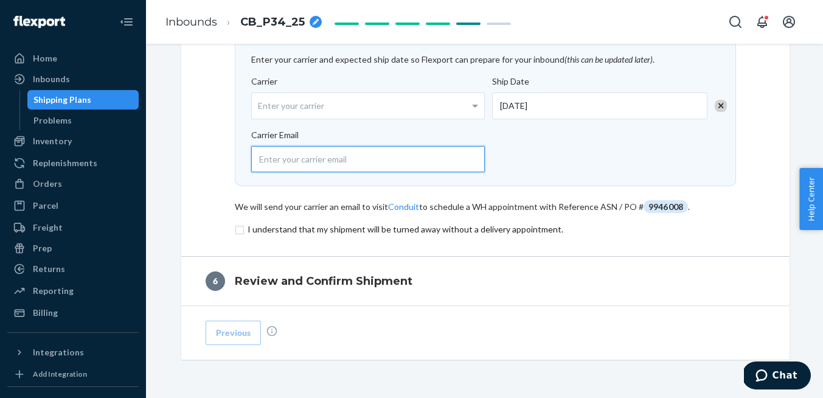
click at [357, 164] on input "email" at bounding box center [368, 159] width 234 height 26
paste input "[EMAIL_ADDRESS][DOMAIN_NAME]"
type input "[EMAIL_ADDRESS][DOMAIN_NAME]"
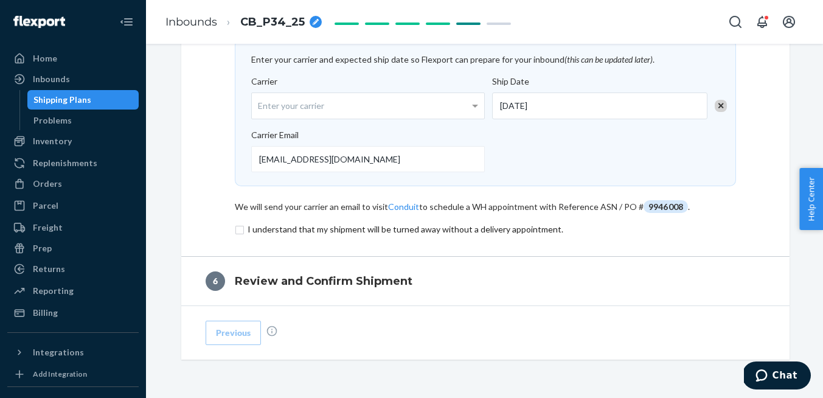
click at [238, 228] on input "checkbox" at bounding box center [485, 229] width 501 height 15
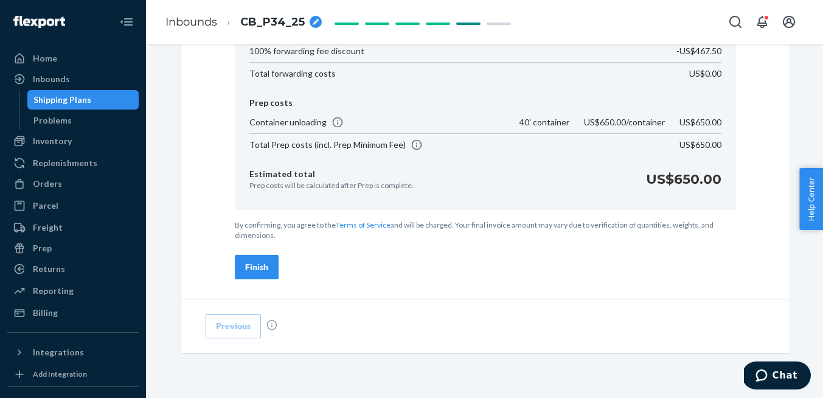
scroll to position [902, 0]
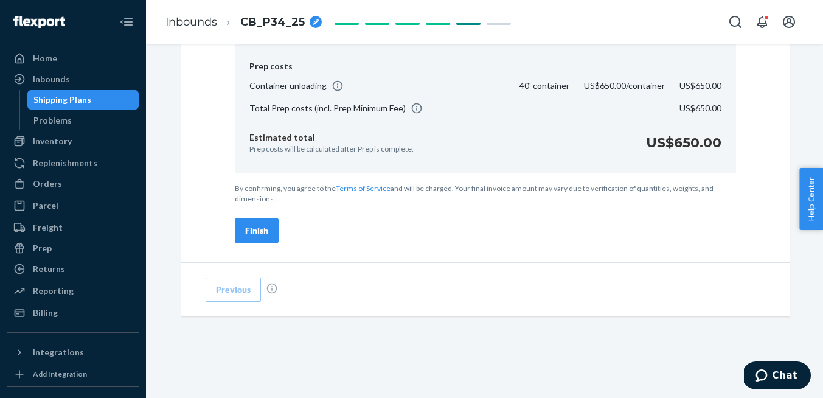
click at [258, 228] on div "Finish" at bounding box center [256, 230] width 23 height 12
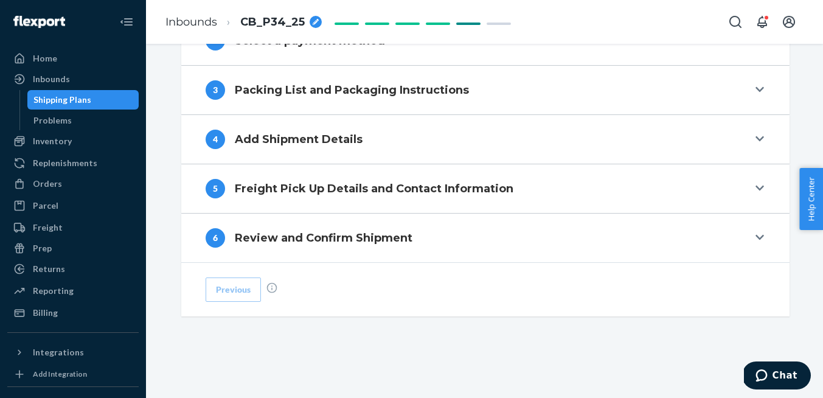
scroll to position [525, 0]
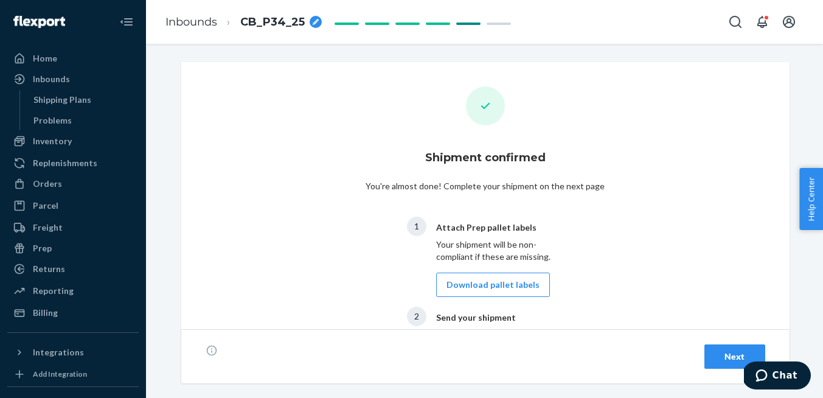
click at [727, 348] on button "Next" at bounding box center [734, 356] width 61 height 24
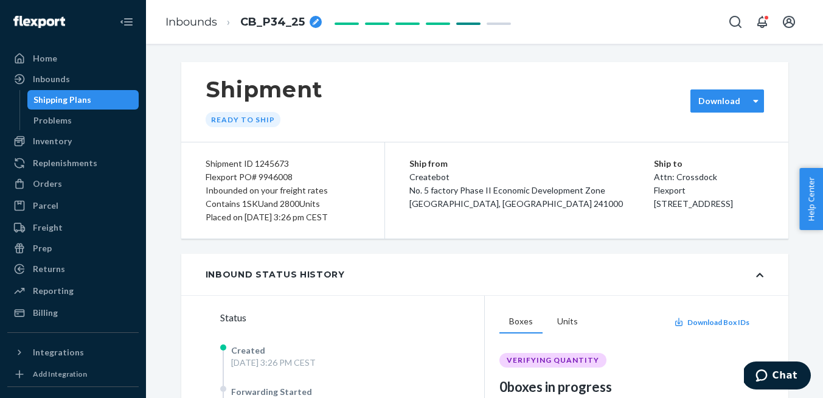
click at [734, 92] on div "Download" at bounding box center [727, 100] width 74 height 23
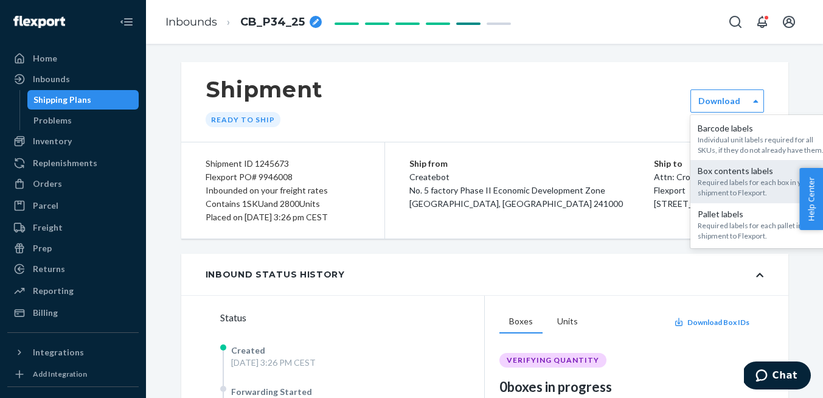
click at [725, 183] on div "Required labels for each box in your shipment to Flexport." at bounding box center [762, 187] width 131 height 21
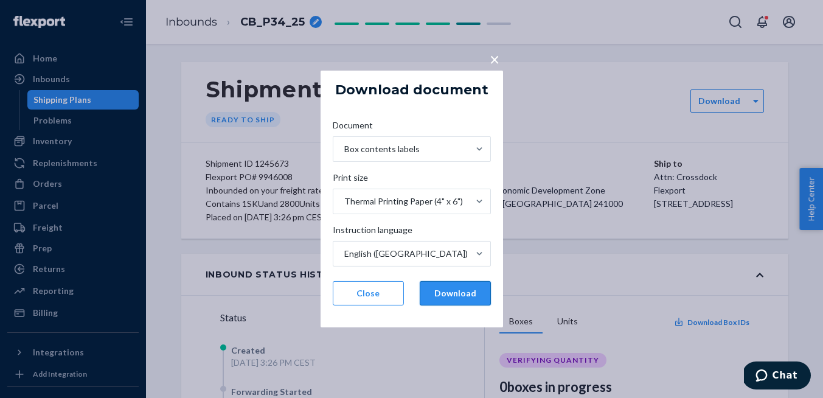
click at [460, 298] on button "Download" at bounding box center [454, 293] width 71 height 24
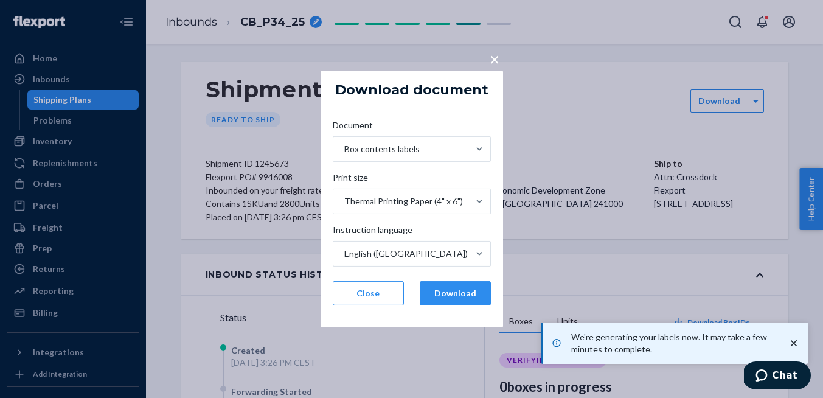
click at [492, 61] on span "×" at bounding box center [494, 59] width 10 height 21
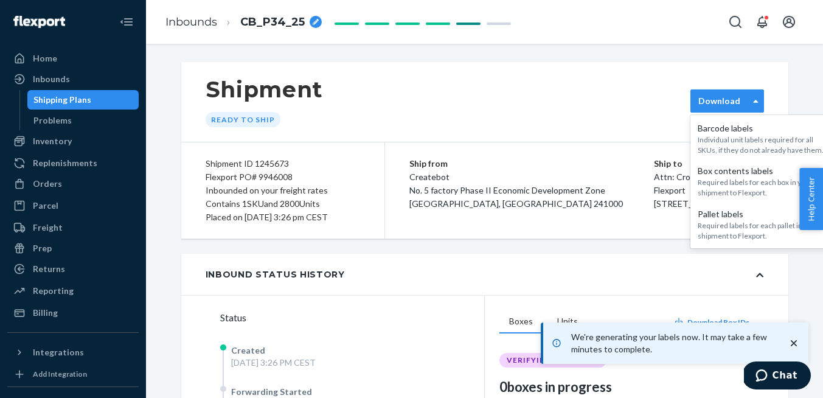
click at [732, 91] on div "Download" at bounding box center [727, 100] width 74 height 23
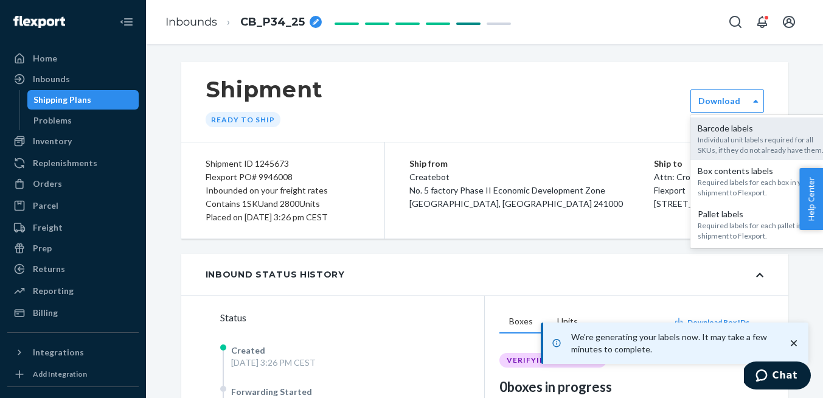
click at [731, 143] on div "Individual unit labels required for all SKUs, if they do not already have them." at bounding box center [762, 144] width 131 height 21
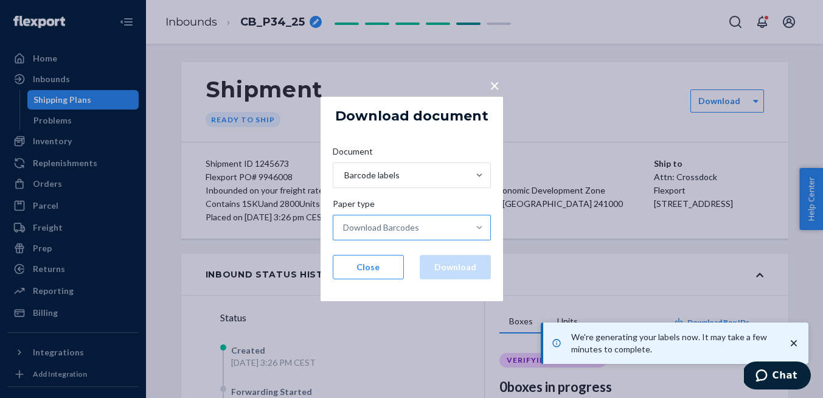
click at [469, 224] on div at bounding box center [479, 227] width 22 height 12
click at [344, 224] on input "Paper type Download Barcodes" at bounding box center [343, 227] width 1 height 12
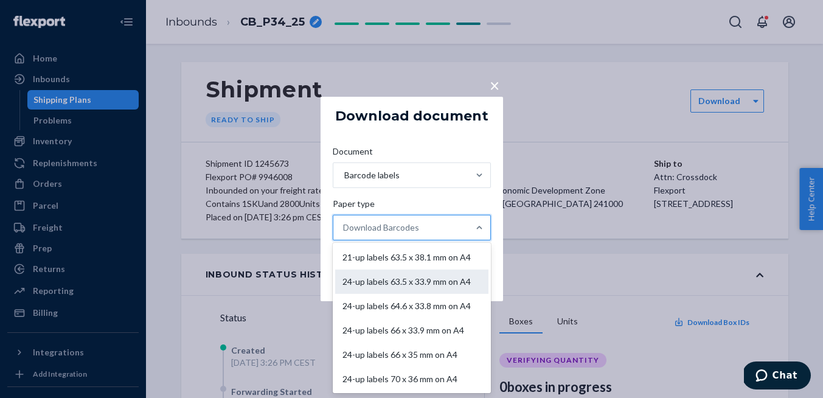
click at [433, 277] on div "24-up labels 63.5 x 33.9 mm on A4" at bounding box center [411, 281] width 153 height 24
click at [344, 233] on input "Paper type option 24-up labels 63.5 x 33.9 mm on A4 focused, 2 of 11. 11 result…" at bounding box center [343, 227] width 1 height 12
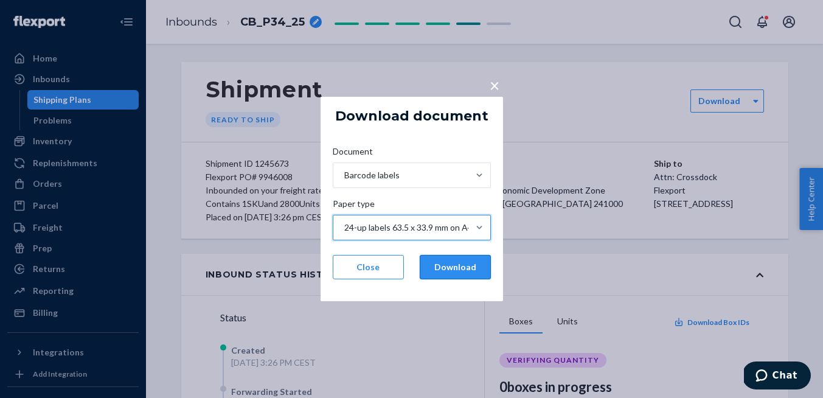
click at [456, 271] on button "Download" at bounding box center [454, 267] width 71 height 24
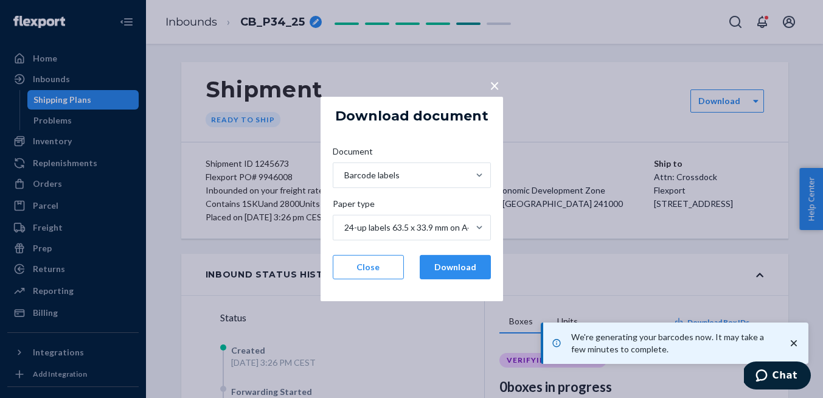
click at [488, 83] on button "×" at bounding box center [494, 82] width 17 height 21
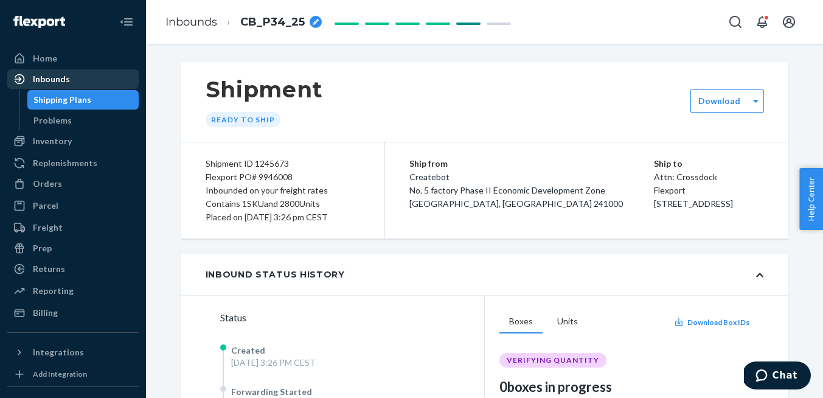
click at [57, 78] on div "Inbounds" at bounding box center [51, 79] width 37 height 12
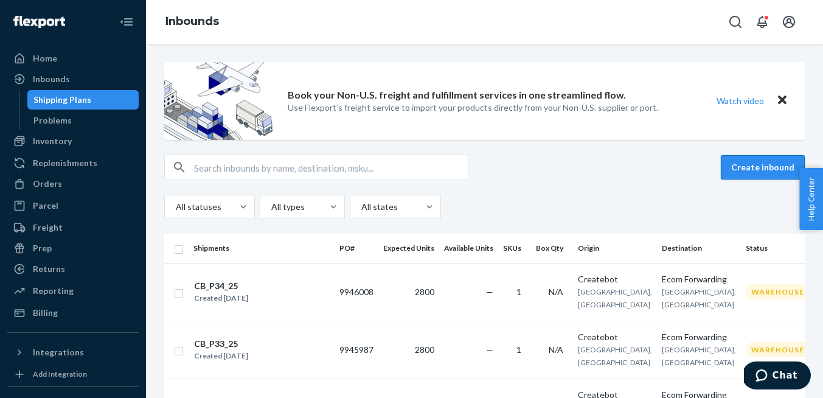
click at [741, 164] on button "Create inbound" at bounding box center [762, 167] width 84 height 24
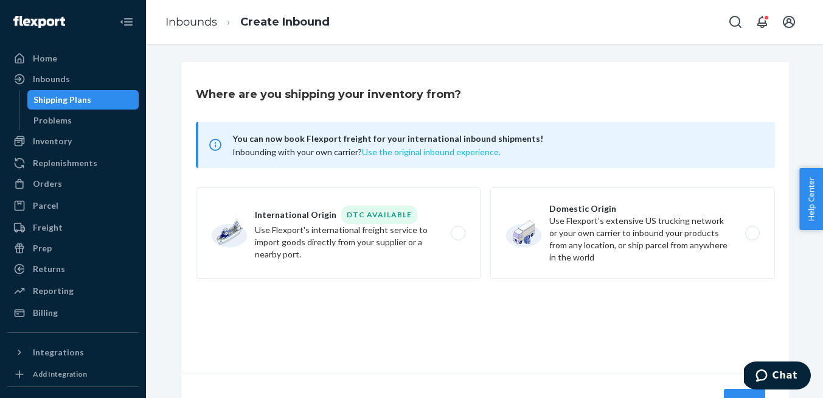
click at [443, 153] on button "Use the original inbound experience." at bounding box center [431, 152] width 139 height 12
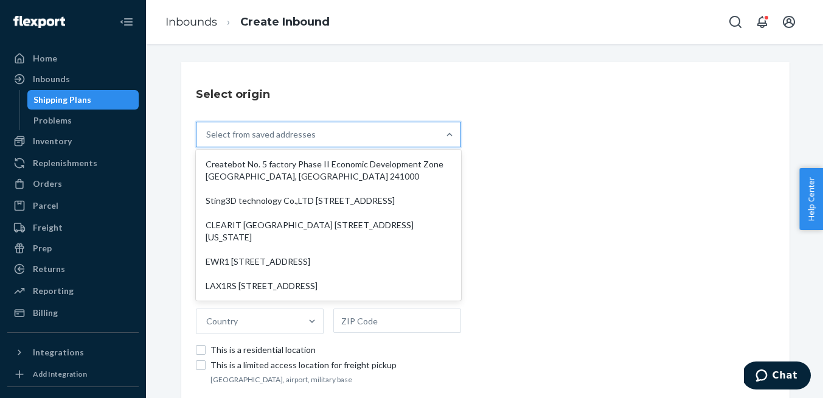
click at [373, 123] on div "Select from saved addresses" at bounding box center [317, 134] width 242 height 24
click at [207, 128] on input "option Createbot No. 5 factory Phase II Economic Development Zone [GEOGRAPHIC_D…" at bounding box center [206, 134] width 1 height 12
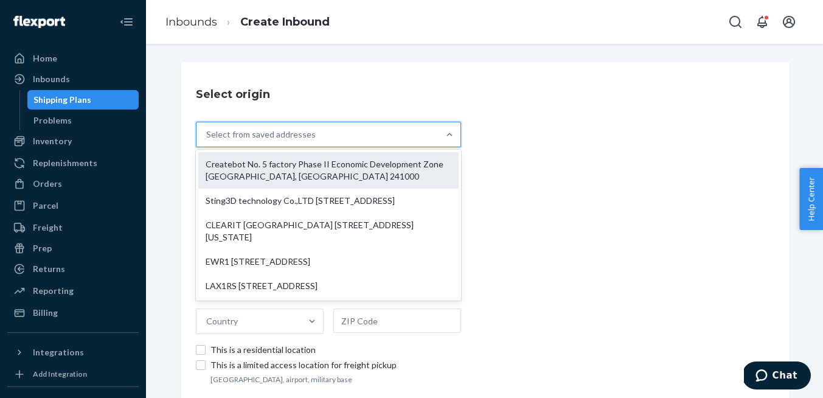
click at [345, 164] on div "Createbot No. 5 factory Phase II Economic Development Zone [GEOGRAPHIC_DATA], […" at bounding box center [328, 170] width 260 height 36
click at [207, 140] on input "option Createbot No. 5 factory Phase II Economic Development Zone [GEOGRAPHIC_D…" at bounding box center [206, 134] width 1 height 12
type input "Createbot"
type input "No. 5 factory Phase II Economic Development Zone"
type input "[GEOGRAPHIC_DATA]"
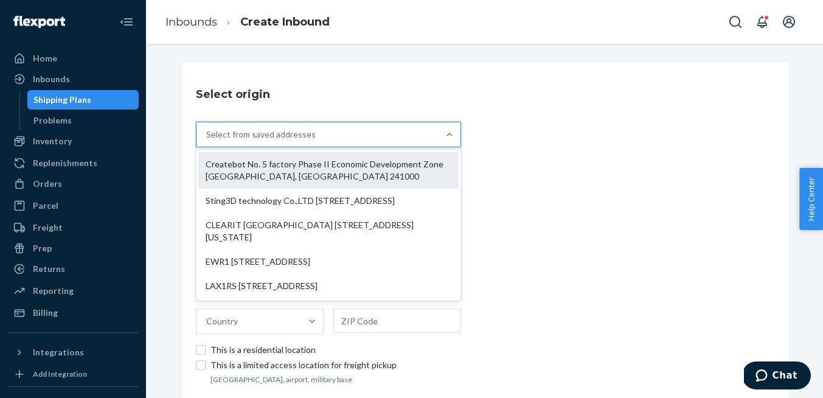
type input "Anhui"
type input "241000"
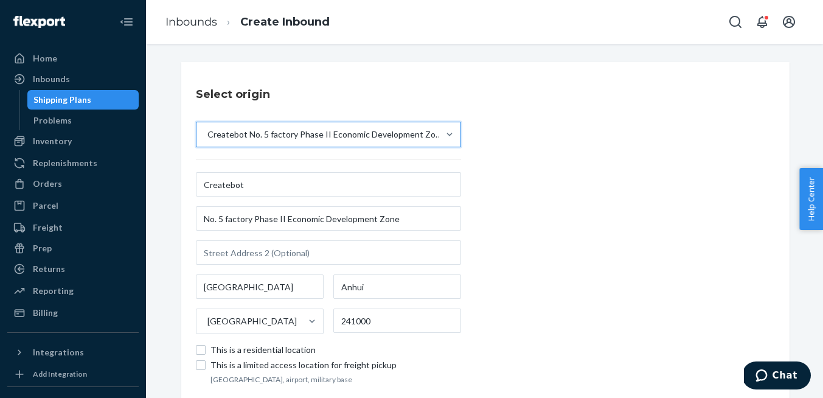
scroll to position [94, 0]
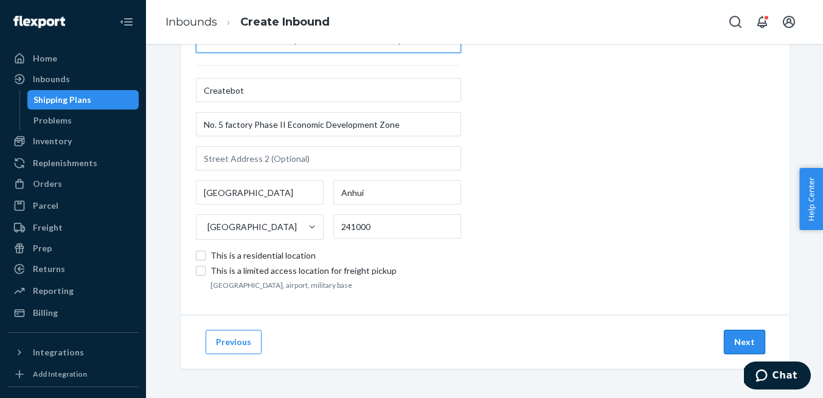
click at [737, 340] on button "Next" at bounding box center [743, 341] width 41 height 24
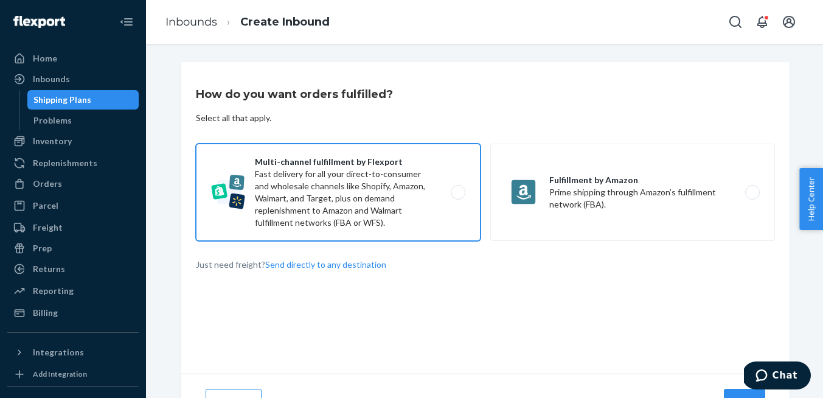
click at [450, 196] on label "Multi-channel fulfillment by Flexport Fast delivery for all your direct-to-cons…" at bounding box center [338, 191] width 285 height 97
click at [457, 196] on input "Multi-channel fulfillment by Flexport Fast delivery for all your direct-to-cons…" at bounding box center [461, 192] width 8 height 8
radio input "true"
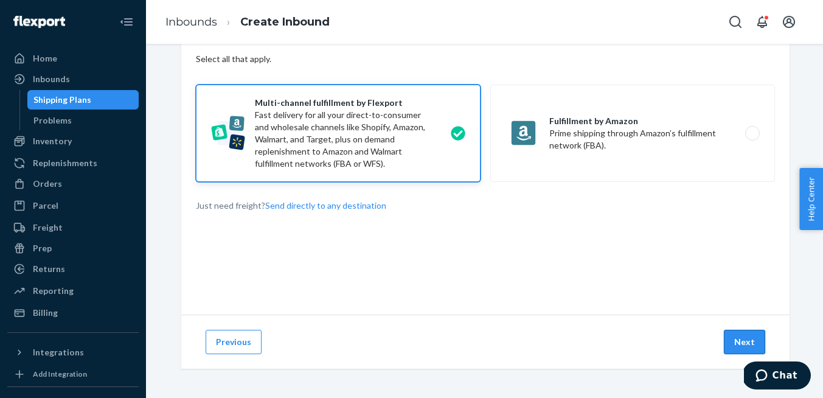
click at [743, 347] on button "Next" at bounding box center [743, 341] width 41 height 24
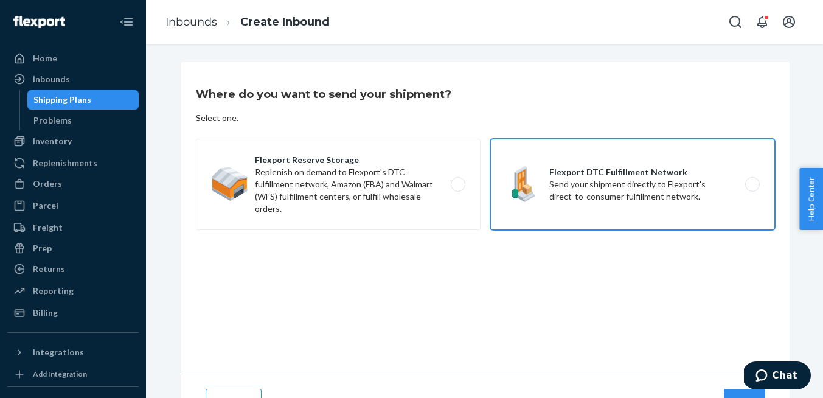
click at [653, 174] on label "Flexport DTC Fulfillment Network Send your shipment directly to Flexport's dire…" at bounding box center [632, 184] width 285 height 91
click at [751, 181] on input "Flexport DTC Fulfillment Network Send your shipment directly to Flexport's dire…" at bounding box center [755, 185] width 8 height 8
radio input "true"
click at [729, 389] on button "Next" at bounding box center [743, 400] width 41 height 24
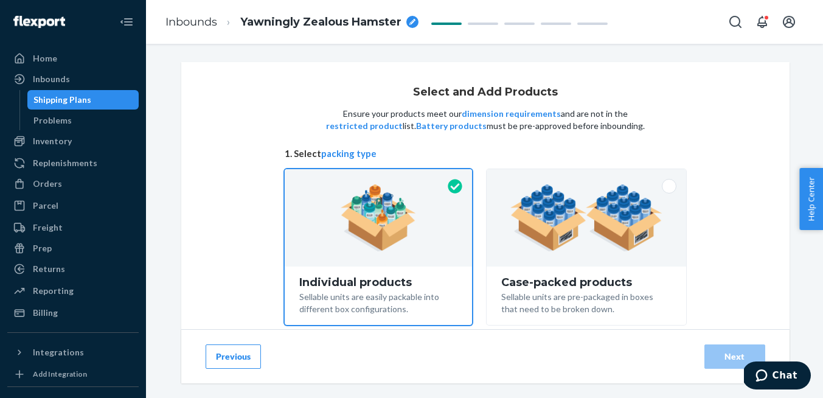
click at [412, 20] on icon "breadcrumbs" at bounding box center [412, 22] width 6 height 6
click at [325, 26] on input "Yawningly Zealous Hamster" at bounding box center [301, 21] width 122 height 19
type input "CB_P35_25"
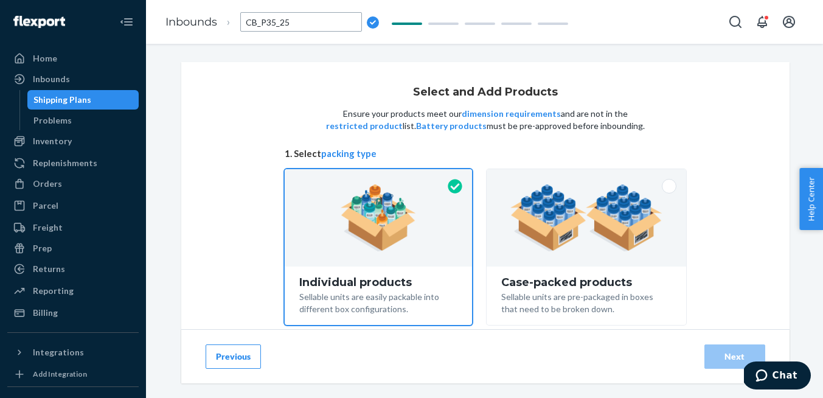
click at [222, 100] on div "Select and Add Products Ensure your products meet our dimension requirements an…" at bounding box center [485, 242] width 608 height 361
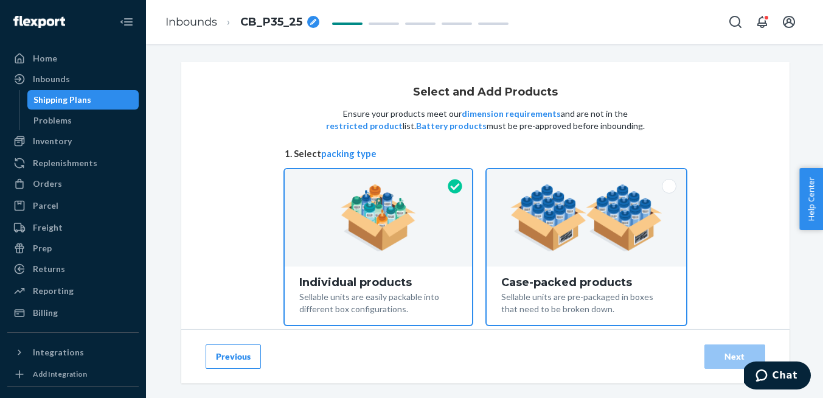
click at [668, 185] on span at bounding box center [668, 186] width 15 height 15
click at [590, 177] on input "Case-packed products Sellable units are pre-packaged in boxes that need to be b…" at bounding box center [586, 173] width 8 height 8
radio input "true"
radio input "false"
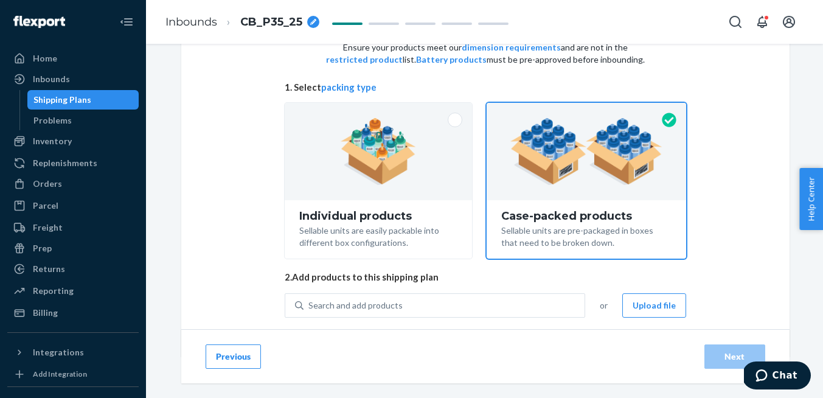
scroll to position [93, 0]
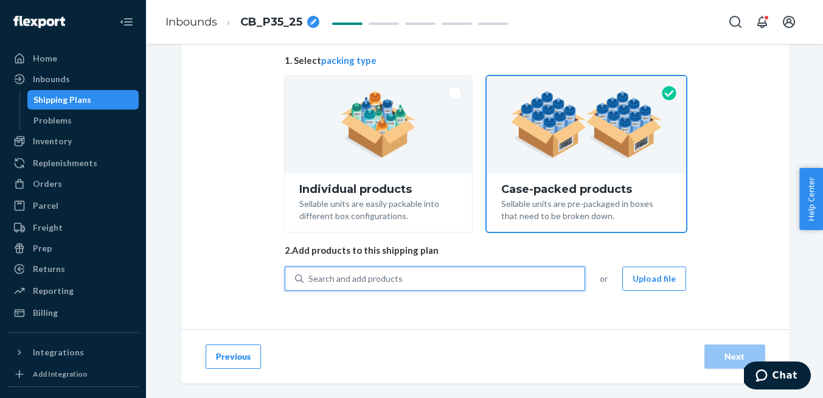
click at [440, 278] on div "Search and add products" at bounding box center [443, 278] width 281 height 22
click at [309, 278] on input "0 results available. Use Up and Down to choose options, press Enter to select t…" at bounding box center [308, 278] width 1 height 12
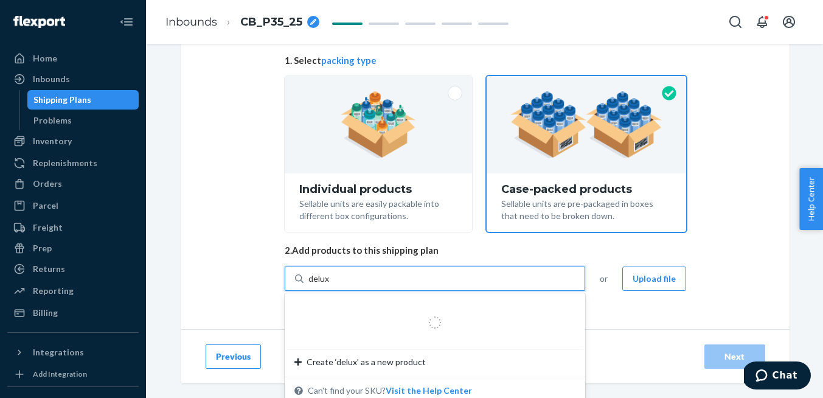
type input "deluxe"
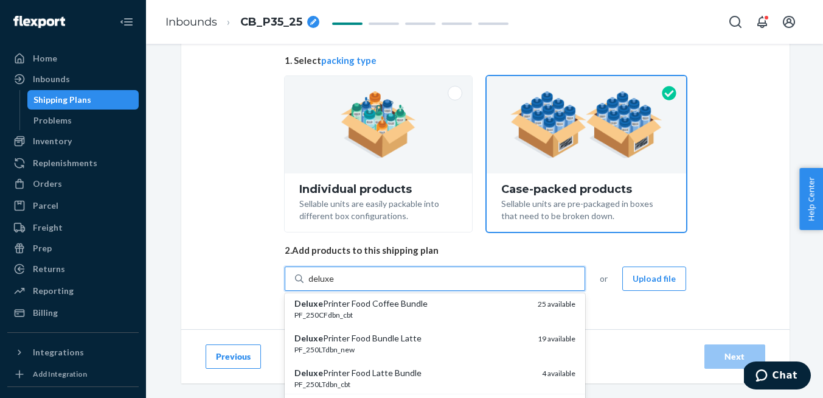
scroll to position [0, 0]
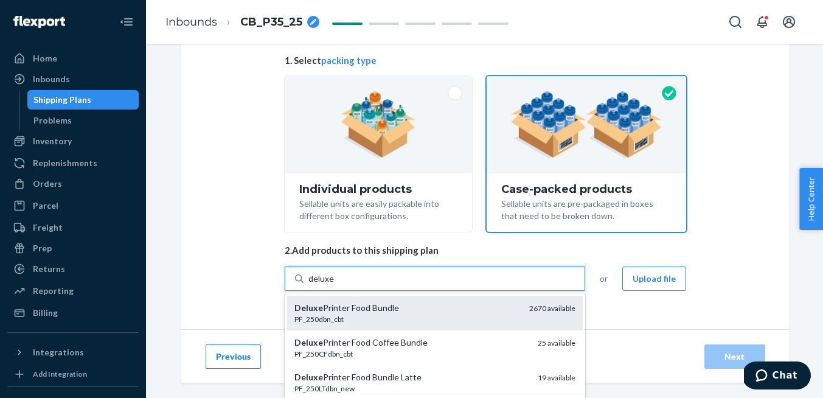
click at [452, 317] on div "PF_250dbn_cbt" at bounding box center [406, 319] width 225 height 10
click at [334, 285] on input "deluxe" at bounding box center [321, 278] width 26 height 12
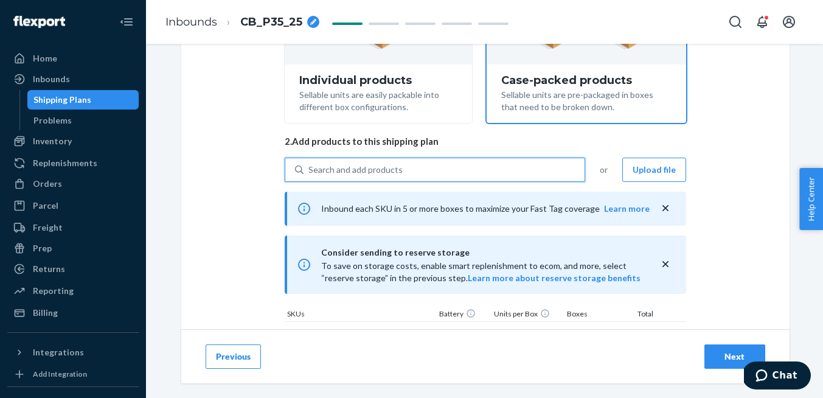
scroll to position [298, 0]
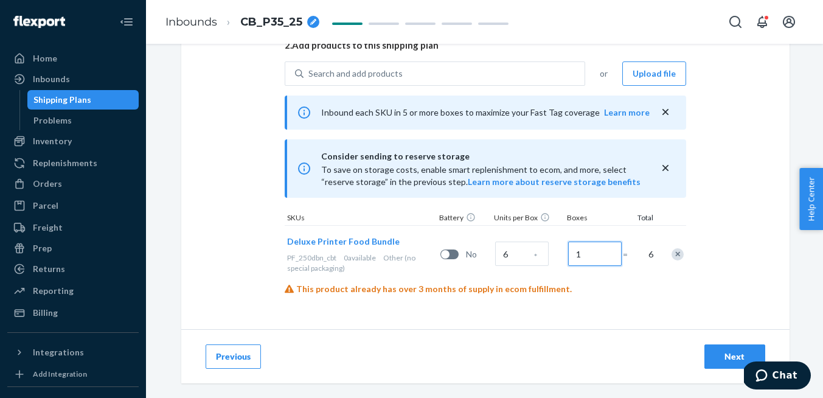
click at [578, 254] on input "1" at bounding box center [594, 253] width 53 height 24
type input "534"
click at [757, 261] on div "Select and Add Products Ensure your products meet our dimension requirements an…" at bounding box center [485, 46] width 608 height 565
click at [726, 354] on div "Next" at bounding box center [734, 356] width 40 height 12
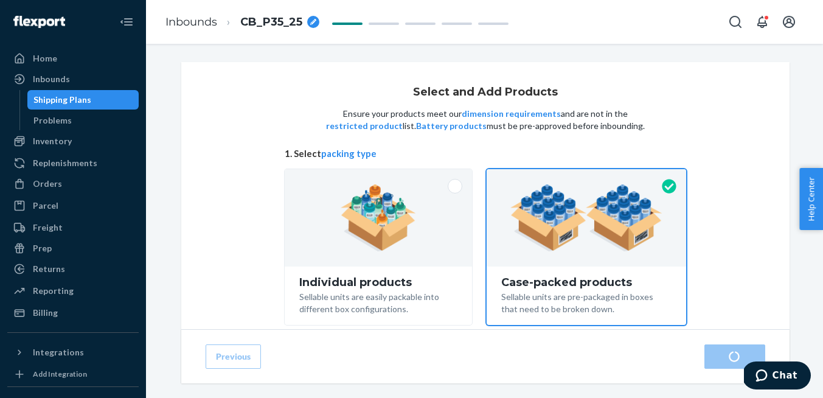
radio input "true"
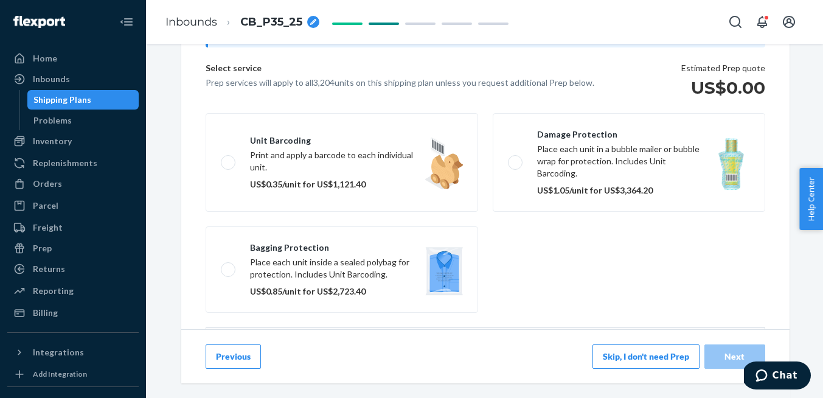
scroll to position [261, 0]
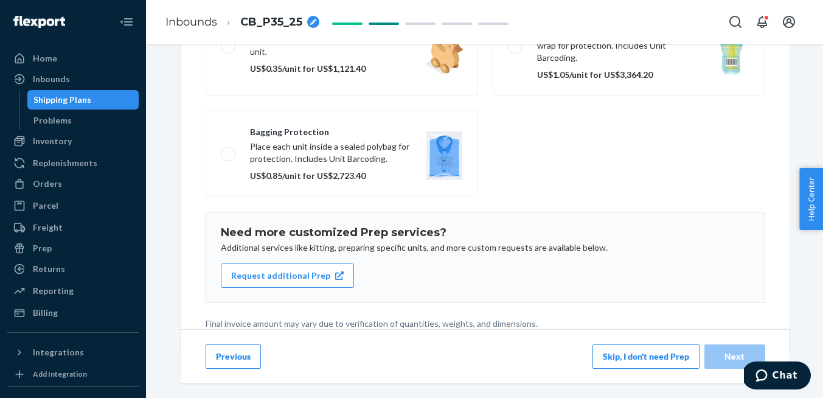
click at [619, 358] on button "Skip, I don't need Prep" at bounding box center [645, 356] width 107 height 24
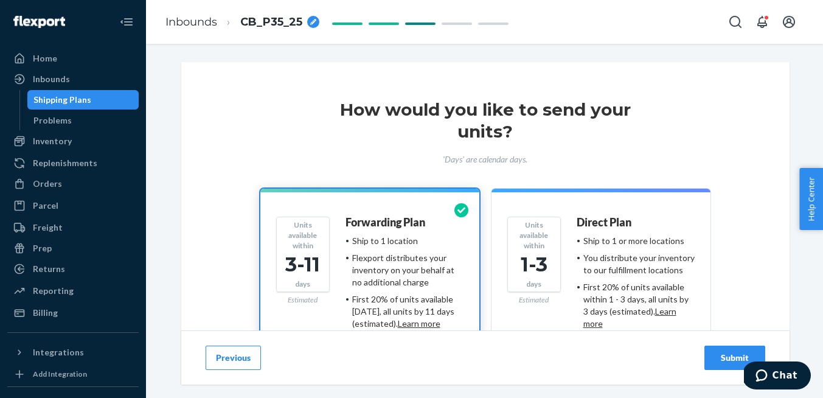
scroll to position [122, 0]
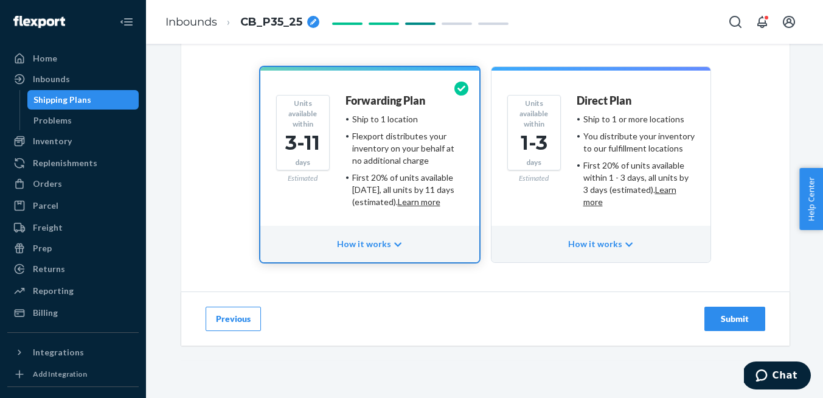
click at [713, 314] on button "Submit" at bounding box center [734, 318] width 61 height 24
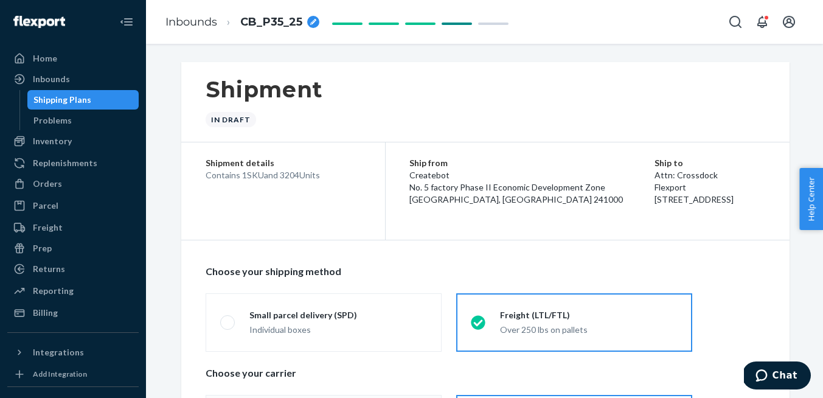
radio input "true"
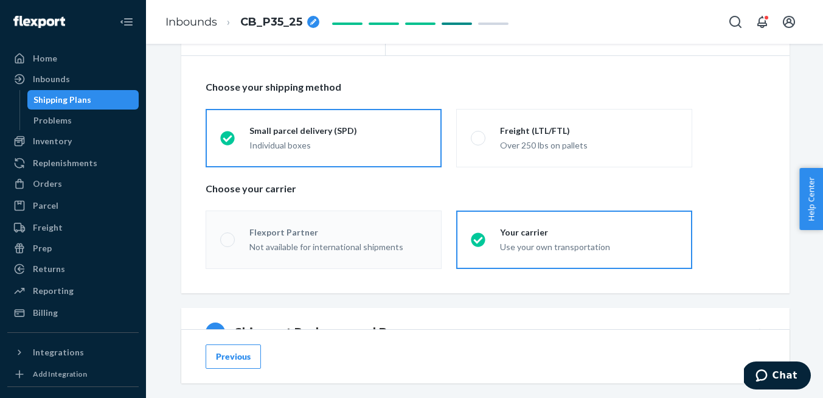
scroll to position [204, 0]
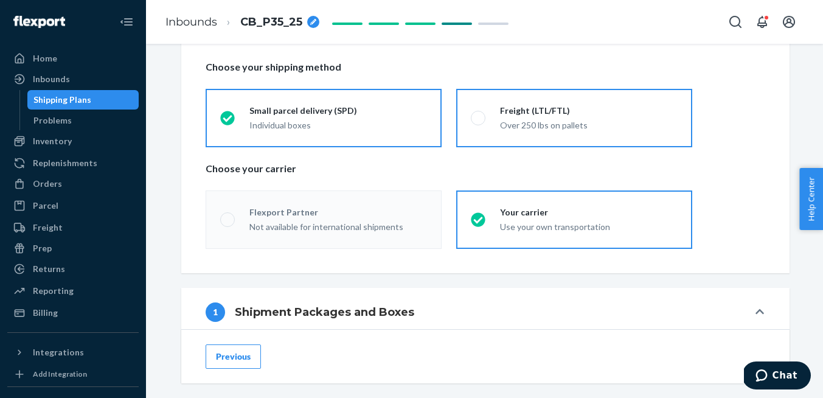
click at [478, 117] on span at bounding box center [478, 118] width 15 height 15
click at [478, 117] on input "Freight (LTL/FTL) Over 250 lbs on pallets" at bounding box center [475, 118] width 8 height 8
radio input "true"
radio input "false"
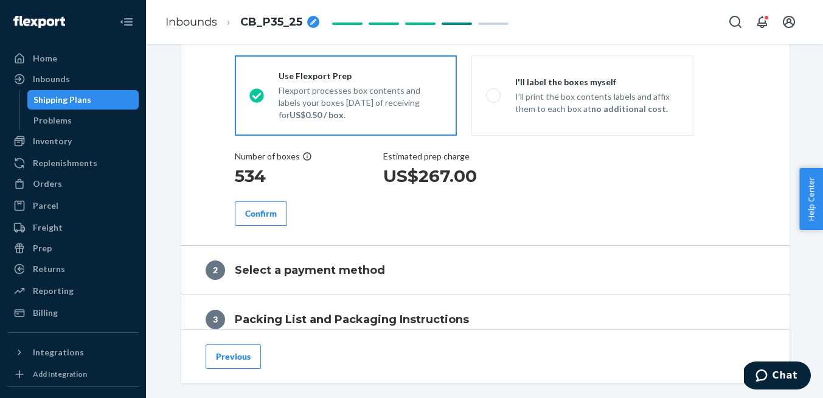
scroll to position [480, 0]
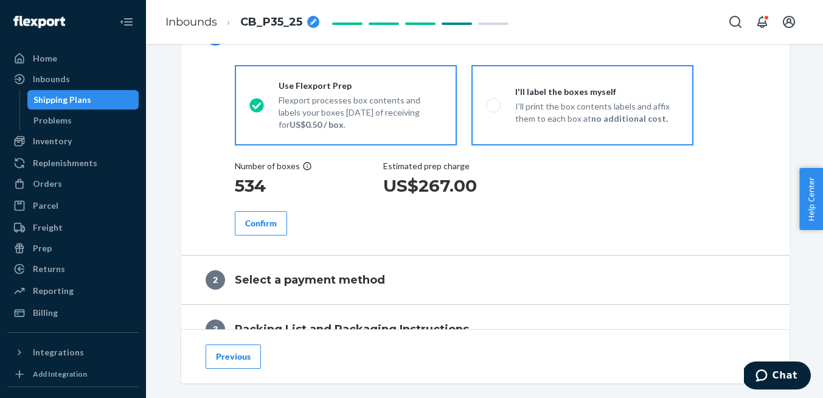
click at [487, 116] on label "I'll label the boxes myself I’ll print the box contents labels and affix them t…" at bounding box center [582, 105] width 222 height 80
click at [487, 109] on input "I'll label the boxes myself I’ll print the box contents labels and affix them t…" at bounding box center [490, 105] width 8 height 8
radio input "true"
radio input "false"
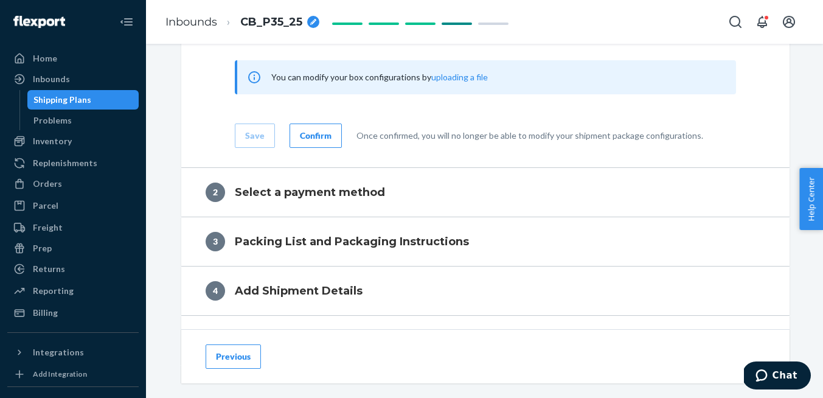
scroll to position [748, 0]
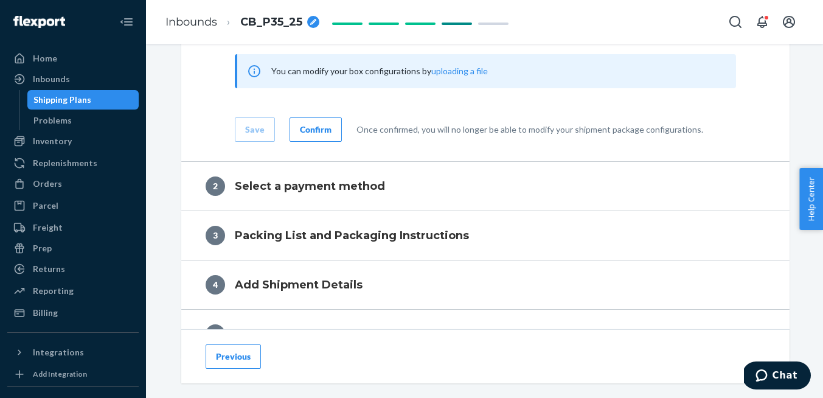
click at [326, 119] on button "Confirm" at bounding box center [315, 129] width 52 height 24
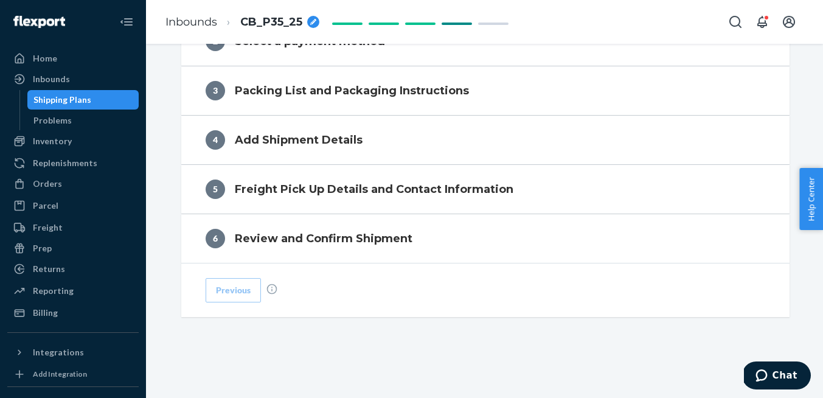
scroll to position [525, 0]
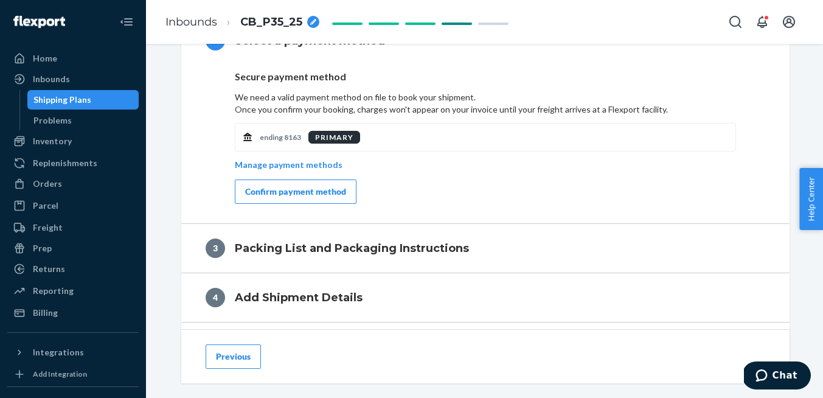
click at [308, 195] on div "Confirm payment method" at bounding box center [295, 191] width 101 height 12
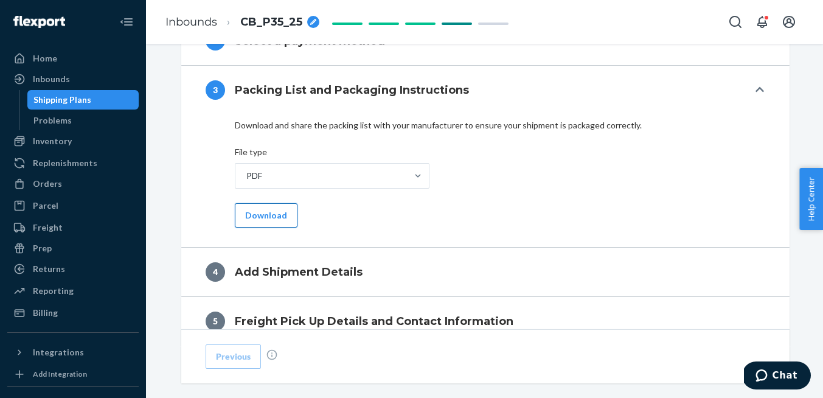
click at [269, 219] on button "Download" at bounding box center [266, 215] width 63 height 24
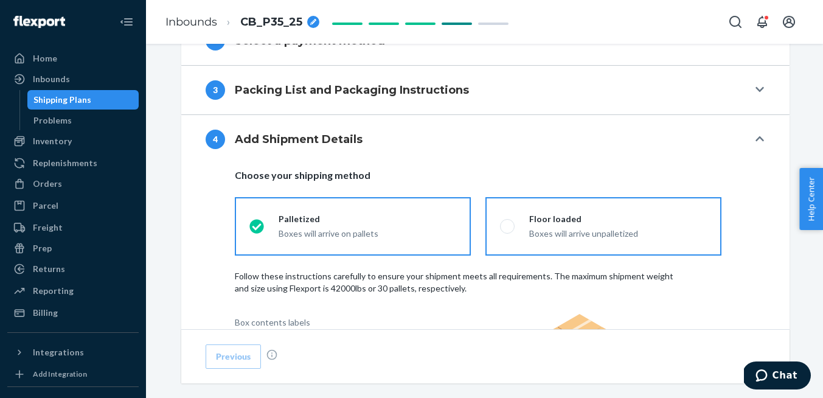
click at [508, 213] on label "Floor loaded Boxes will arrive unpalletized" at bounding box center [603, 226] width 236 height 58
click at [508, 222] on input "Floor loaded Boxes will arrive unpalletized" at bounding box center [504, 226] width 8 height 8
radio input "true"
radio input "false"
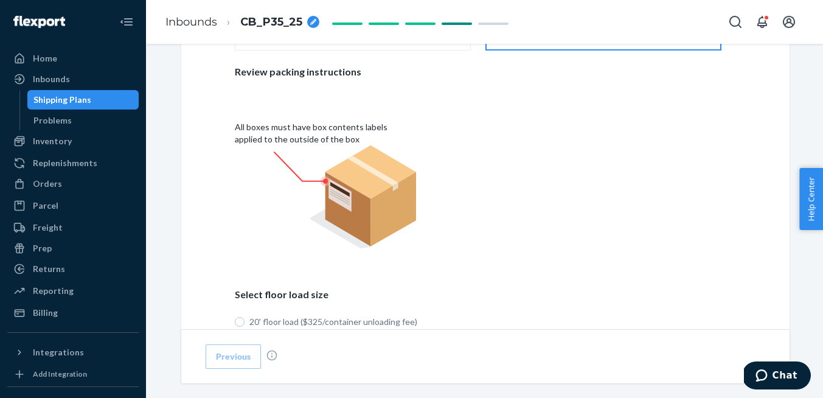
scroll to position [927, 0]
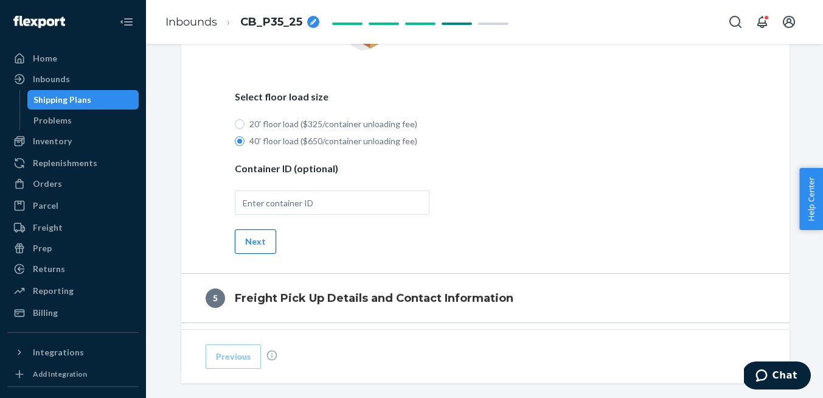
click at [255, 240] on button "Next" at bounding box center [255, 241] width 41 height 24
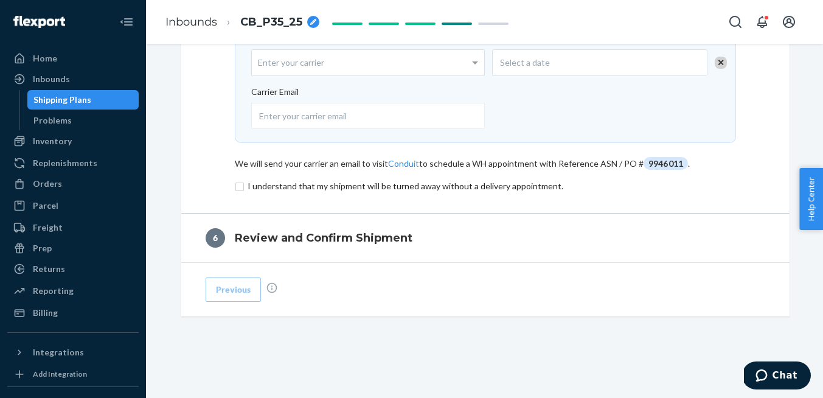
scroll to position [746, 0]
click at [537, 69] on div "Select a date" at bounding box center [599, 62] width 215 height 27
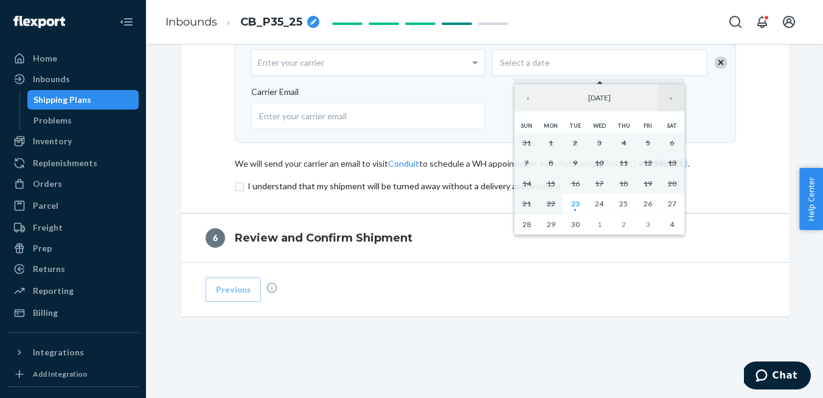
click at [670, 105] on button "›" at bounding box center [670, 98] width 27 height 27
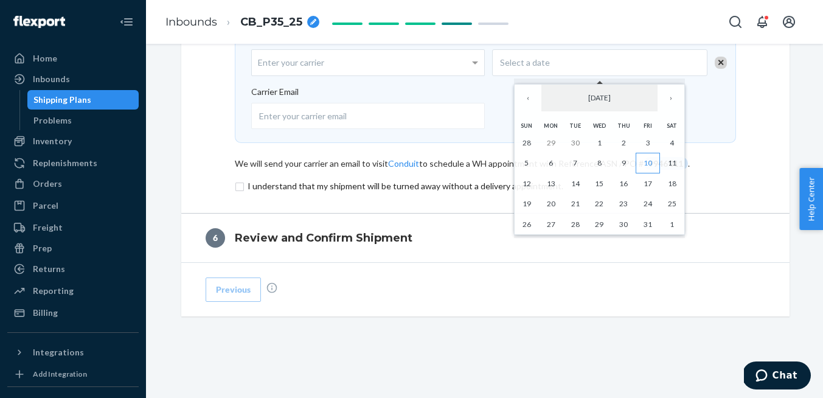
click at [650, 159] on abbr "10" at bounding box center [647, 162] width 9 height 9
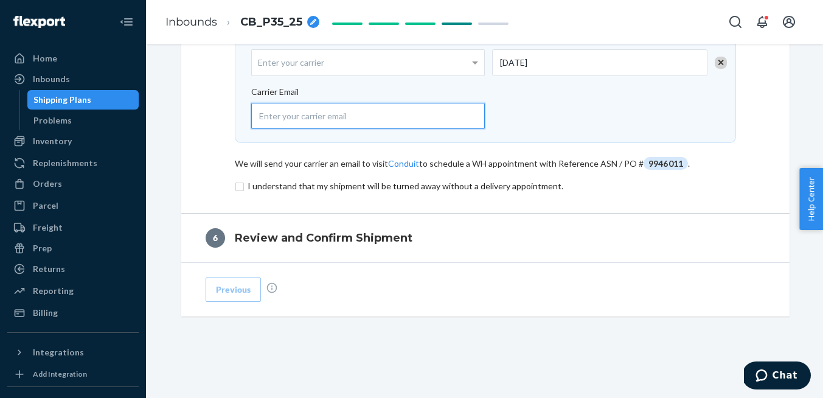
click at [315, 113] on input "email" at bounding box center [368, 116] width 234 height 26
paste input "@[PERSON_NAME] cb_p33 labels (2800 alpha3's)"
type input "@[PERSON_NAME] cb_p33 labels (2800 alpha3's)"
click at [370, 119] on input "@[PERSON_NAME] cb_p33 labels (2800 alpha3's)" at bounding box center [368, 116] width 234 height 26
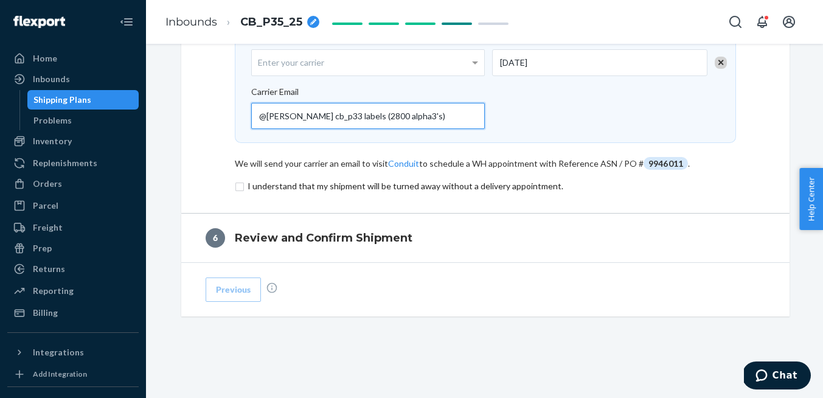
click at [370, 119] on input "@[PERSON_NAME] cb_p33 labels (2800 alpha3's)" at bounding box center [368, 116] width 234 height 26
click at [314, 114] on input "email" at bounding box center [368, 116] width 234 height 26
paste input "[EMAIL_ADDRESS][DOMAIN_NAME]"
type input "[EMAIL_ADDRESS][DOMAIN_NAME]"
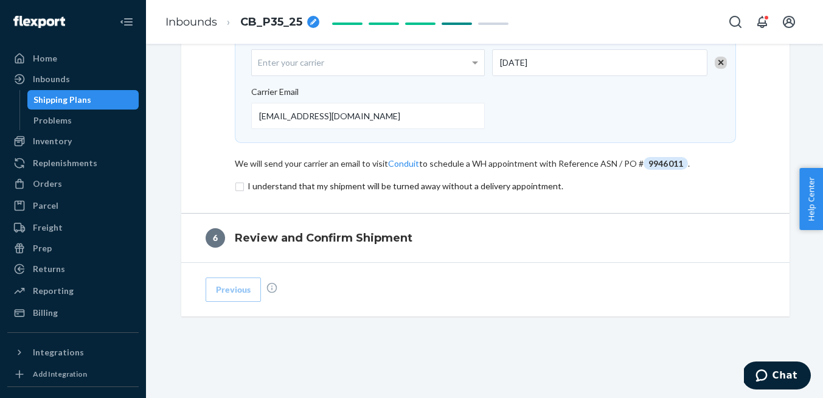
click at [238, 187] on input "checkbox" at bounding box center [485, 186] width 501 height 15
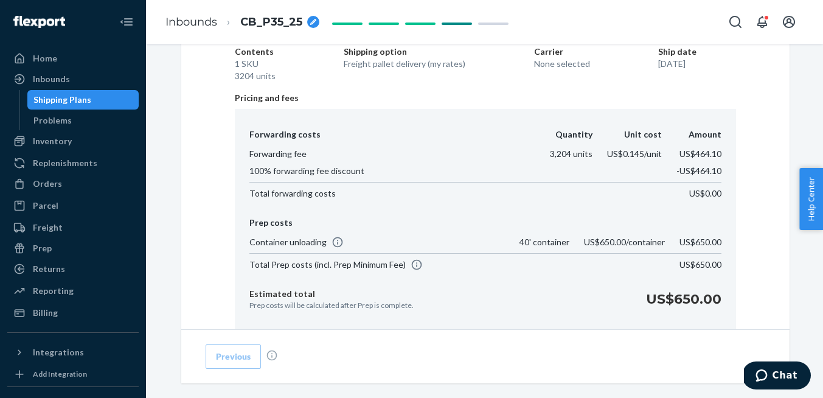
scroll to position [902, 0]
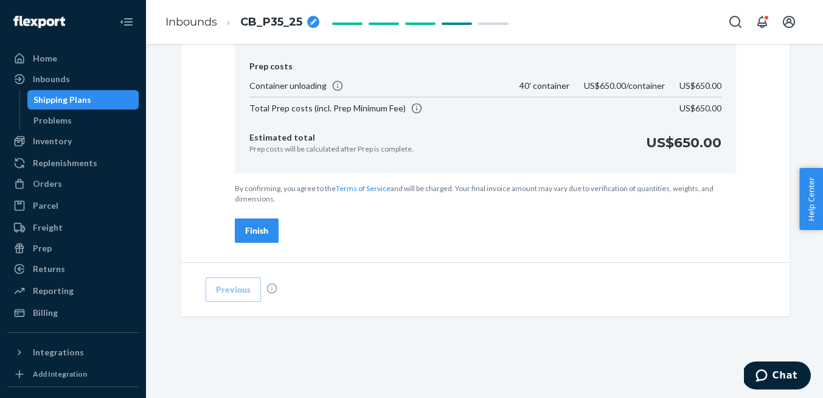
click at [257, 231] on div "Finish" at bounding box center [256, 230] width 23 height 12
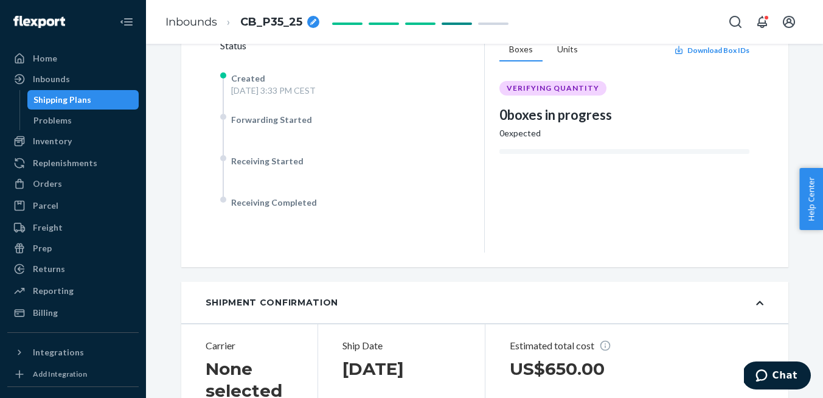
scroll to position [0, 0]
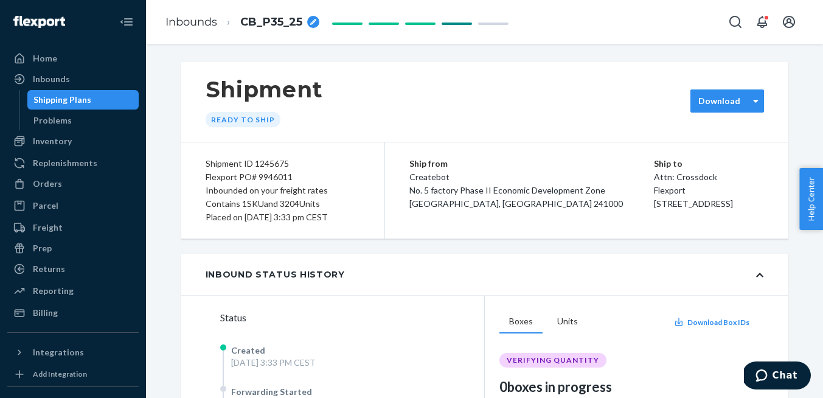
click at [739, 109] on div "Download" at bounding box center [727, 100] width 74 height 23
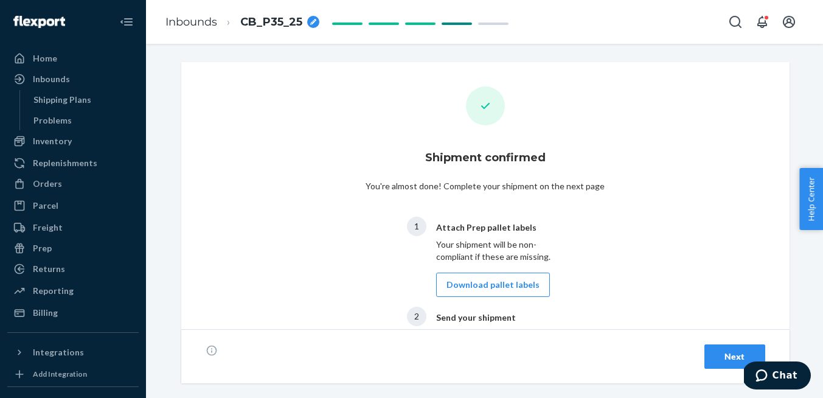
click at [718, 358] on div "Next" at bounding box center [734, 356] width 40 height 12
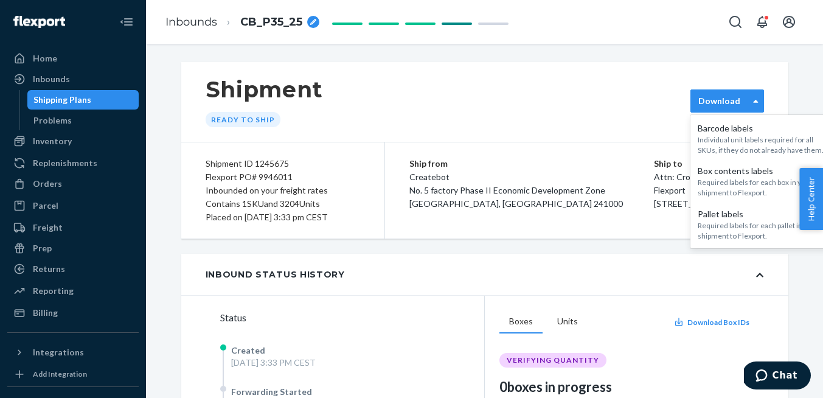
click at [727, 108] on div "Download" at bounding box center [727, 100] width 74 height 23
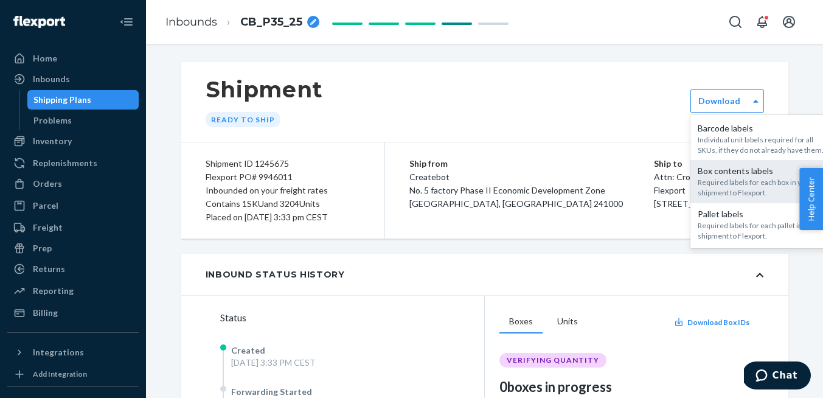
click at [733, 176] on div "Box contents labels" at bounding box center [762, 171] width 131 height 12
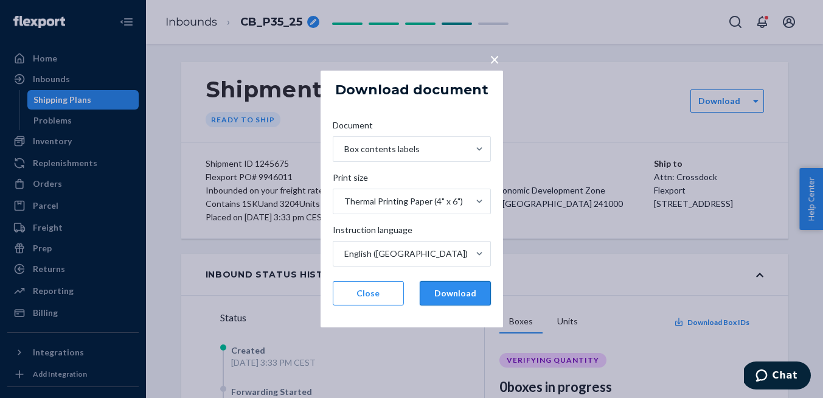
click at [434, 300] on button "Download" at bounding box center [454, 293] width 71 height 24
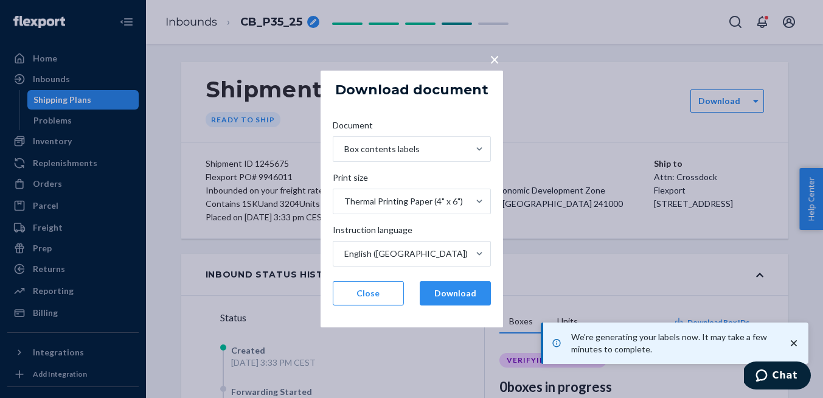
click at [494, 61] on span "×" at bounding box center [494, 59] width 10 height 21
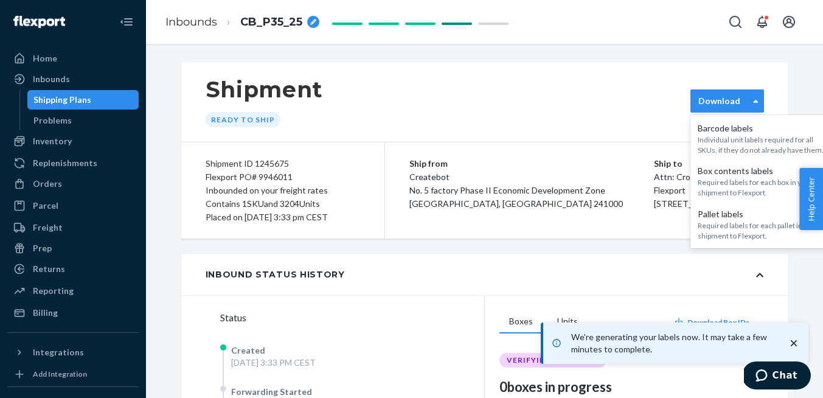
click at [730, 99] on label "Download" at bounding box center [719, 101] width 42 height 12
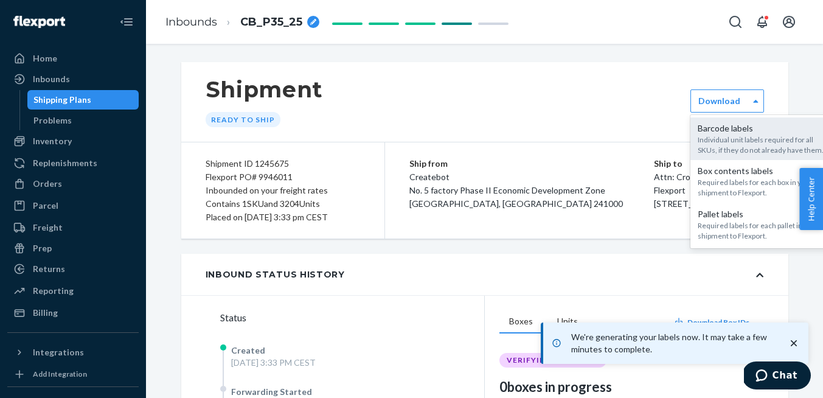
click at [733, 134] on div "Barcode labels" at bounding box center [762, 128] width 131 height 12
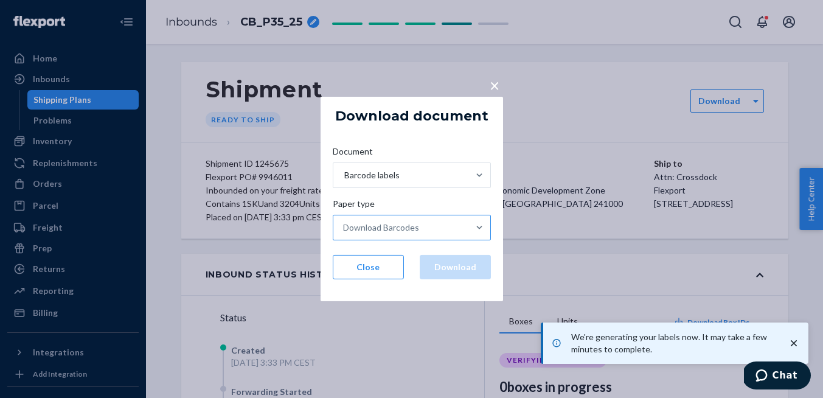
click at [467, 235] on div "Download Barcodes" at bounding box center [400, 227] width 135 height 24
click at [344, 233] on input "Paper type Download Barcodes" at bounding box center [343, 227] width 1 height 12
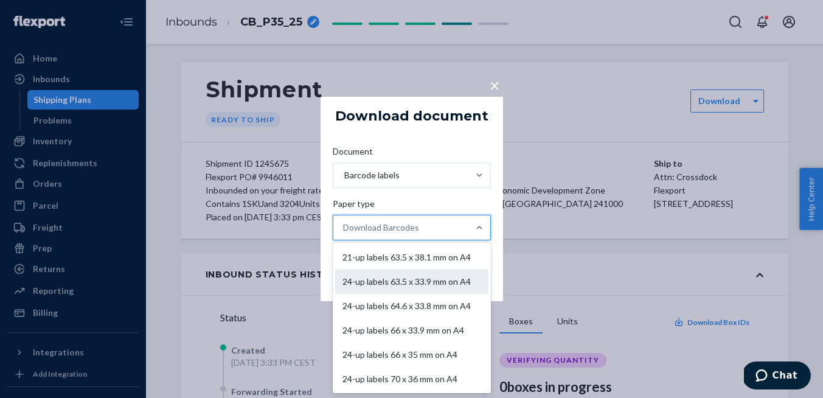
click at [444, 276] on div "24-up labels 63.5 x 33.9 mm on A4" at bounding box center [411, 281] width 153 height 24
click at [344, 233] on input "Paper type option 24-up labels 63.5 x 33.9 mm on A4 focused, 2 of 11. 11 result…" at bounding box center [343, 227] width 1 height 12
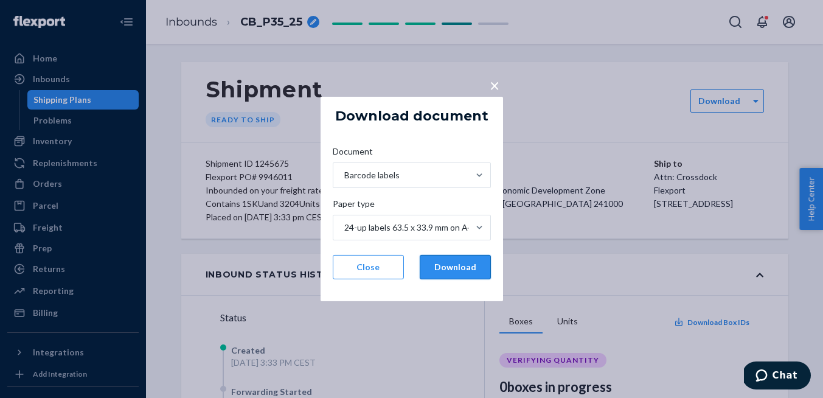
click at [455, 271] on button "Download" at bounding box center [454, 267] width 71 height 24
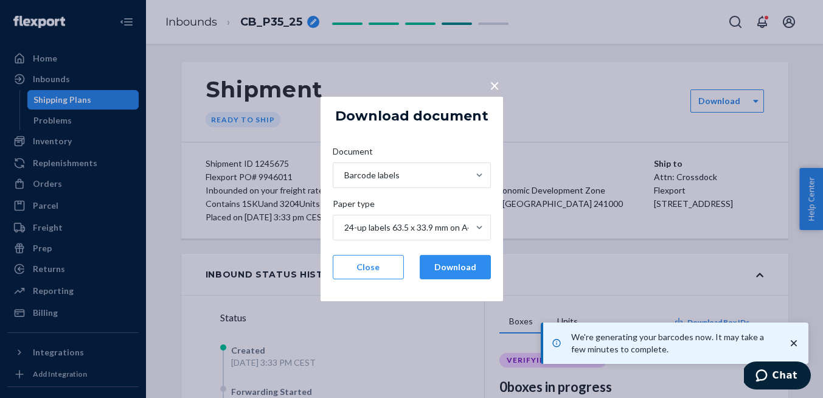
click at [486, 82] on button "×" at bounding box center [494, 82] width 17 height 21
